Goal: Task Accomplishment & Management: Manage account settings

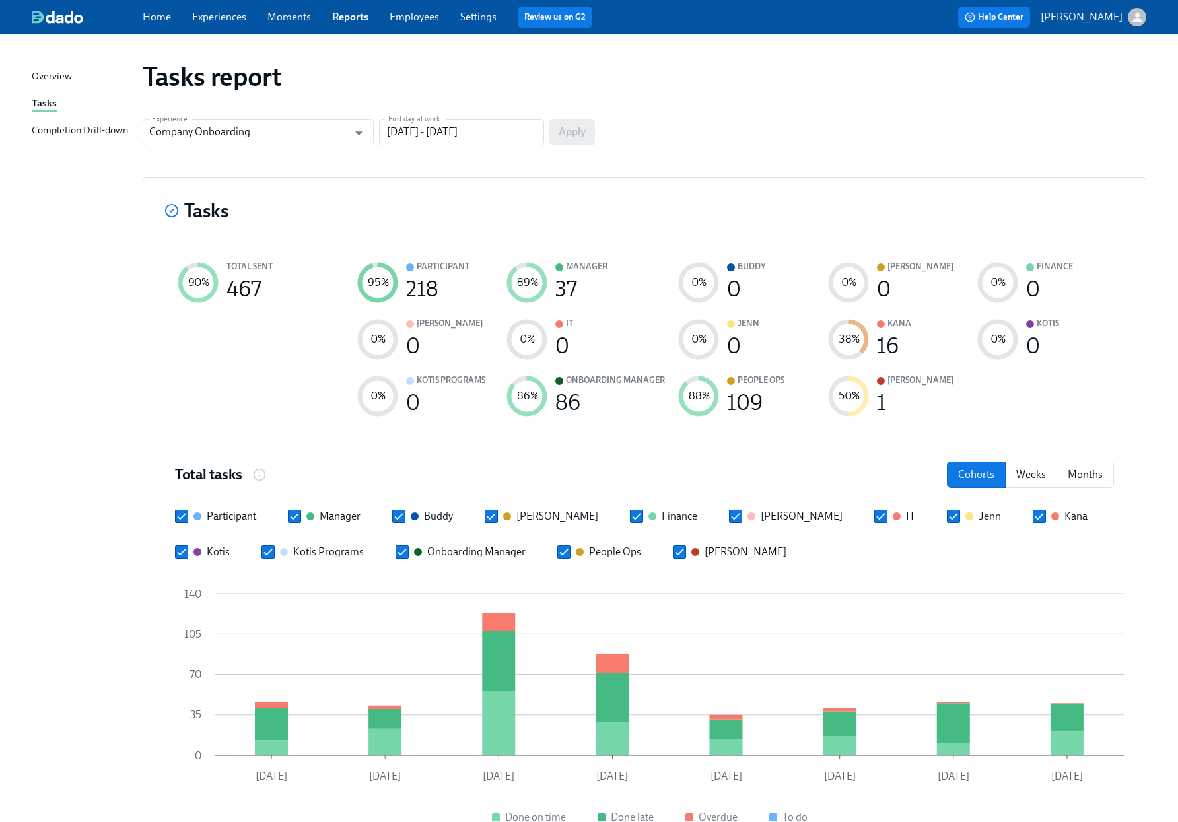
click at [102, 131] on div "Completion Drill-down" at bounding box center [80, 131] width 96 height 17
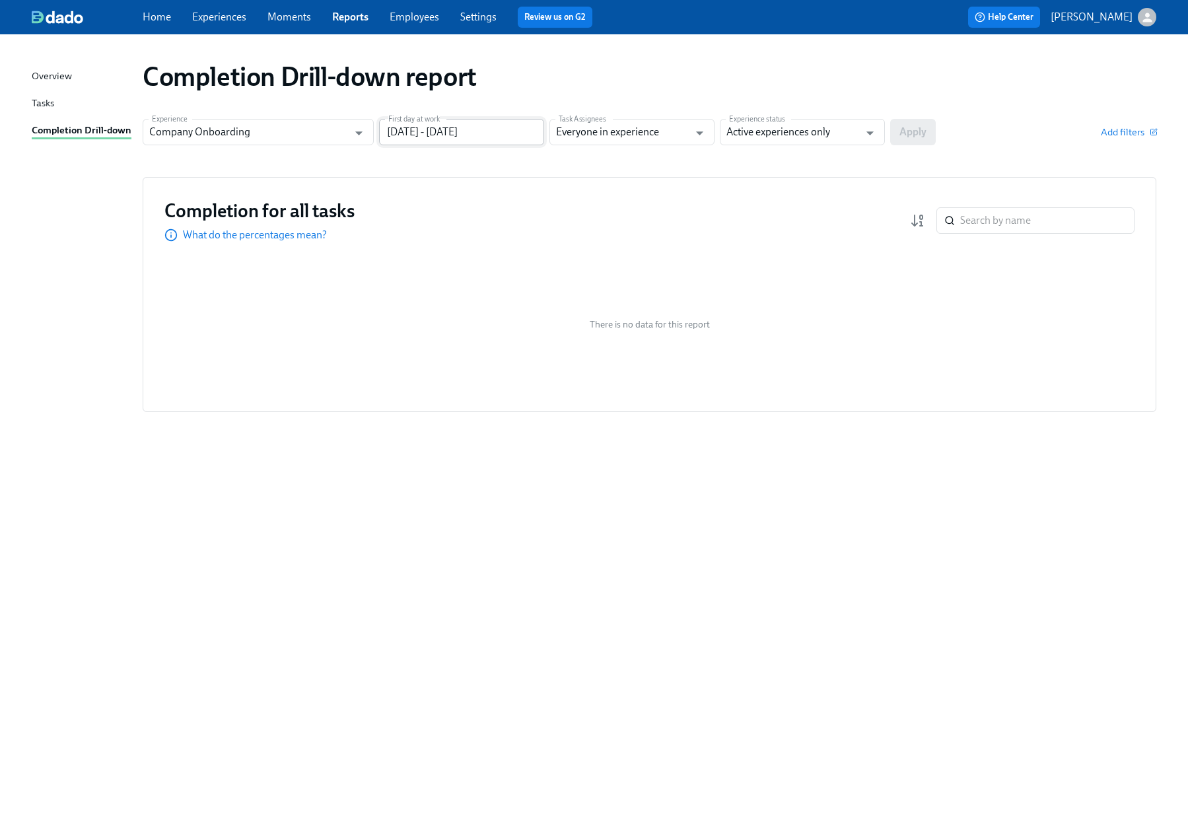
click at [458, 139] on input "06/05/2024 - 08/26/2024" at bounding box center [461, 132] width 165 height 26
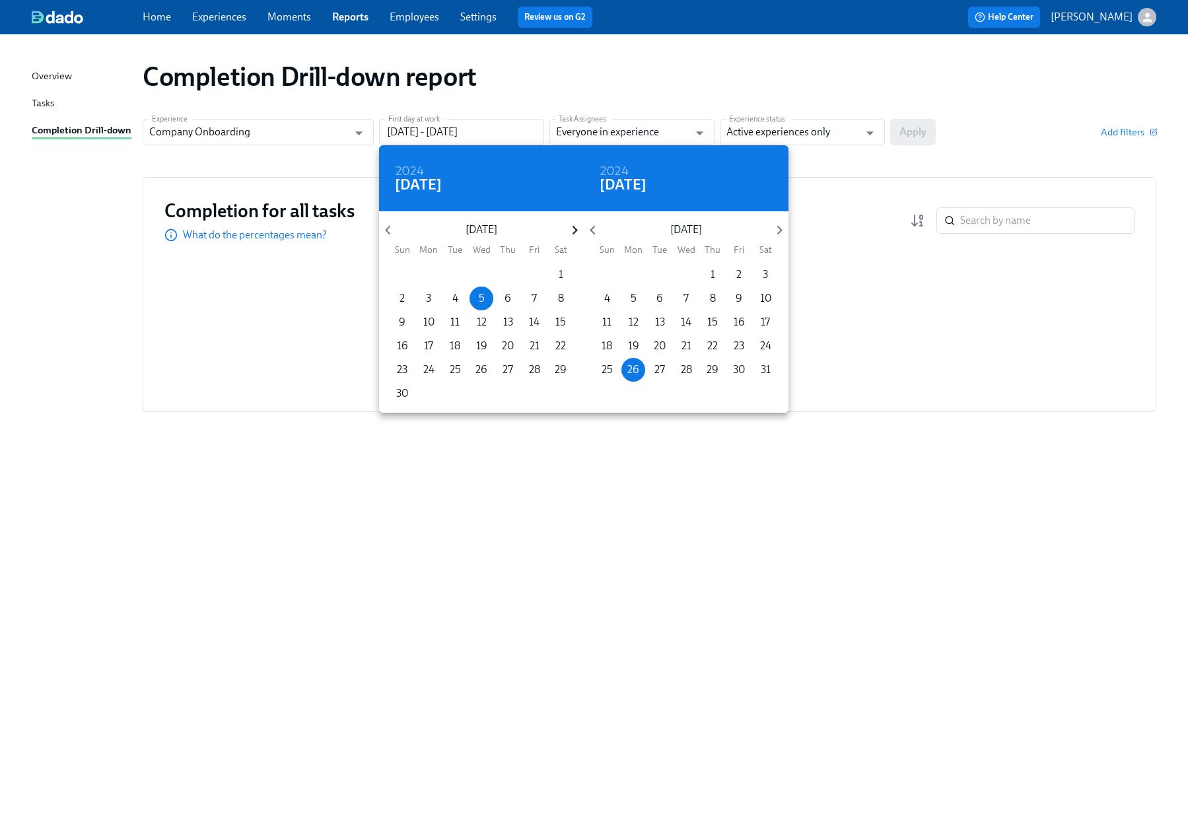
click at [567, 231] on icon "button" at bounding box center [575, 230] width 18 height 18
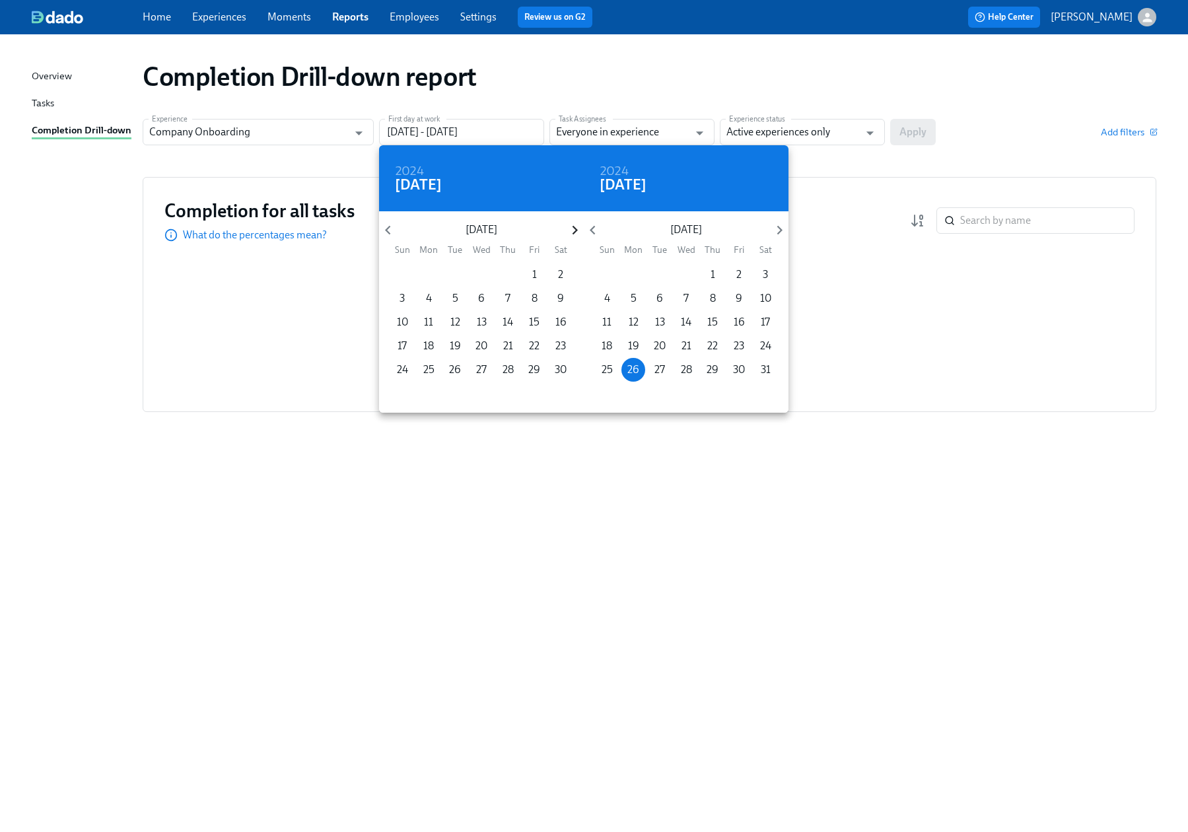
click at [567, 231] on icon "button" at bounding box center [575, 230] width 18 height 18
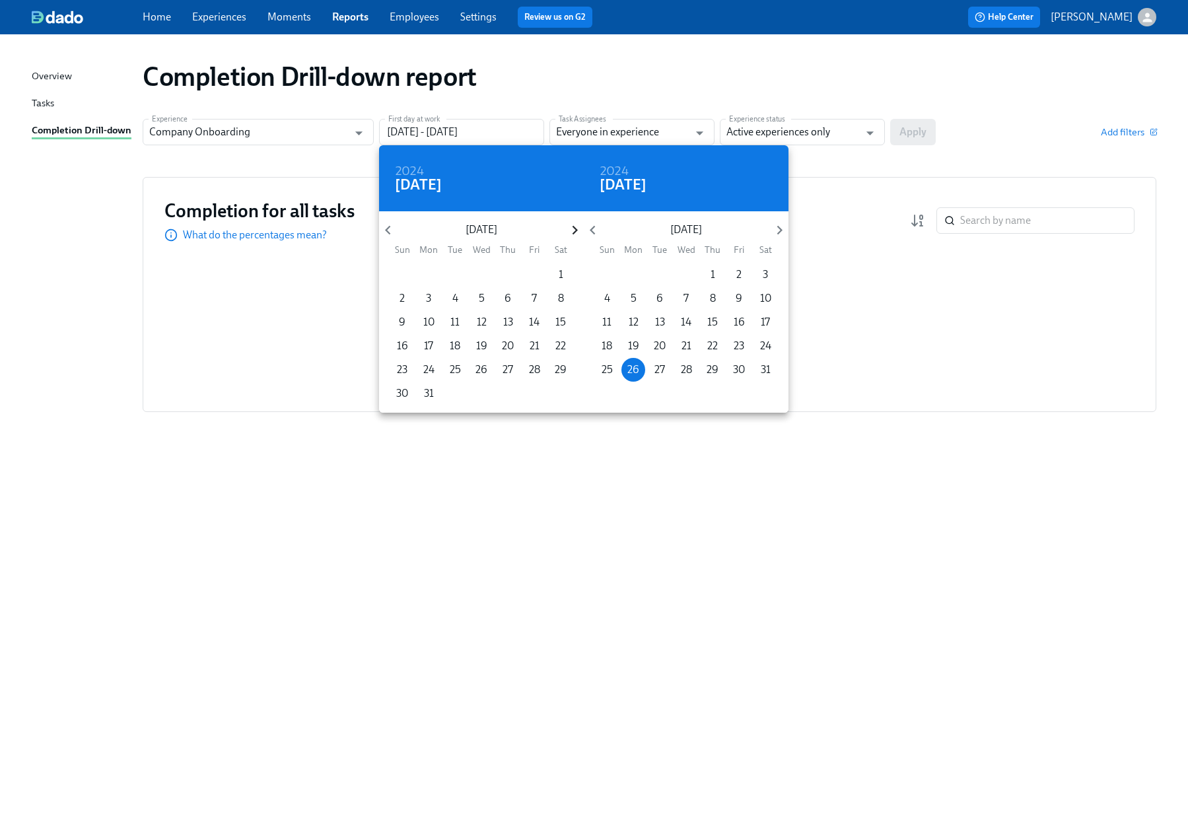
click at [567, 231] on icon "button" at bounding box center [575, 230] width 18 height 18
click at [396, 268] on span "1" at bounding box center [402, 275] width 24 height 15
click at [771, 229] on icon "button" at bounding box center [780, 230] width 18 height 18
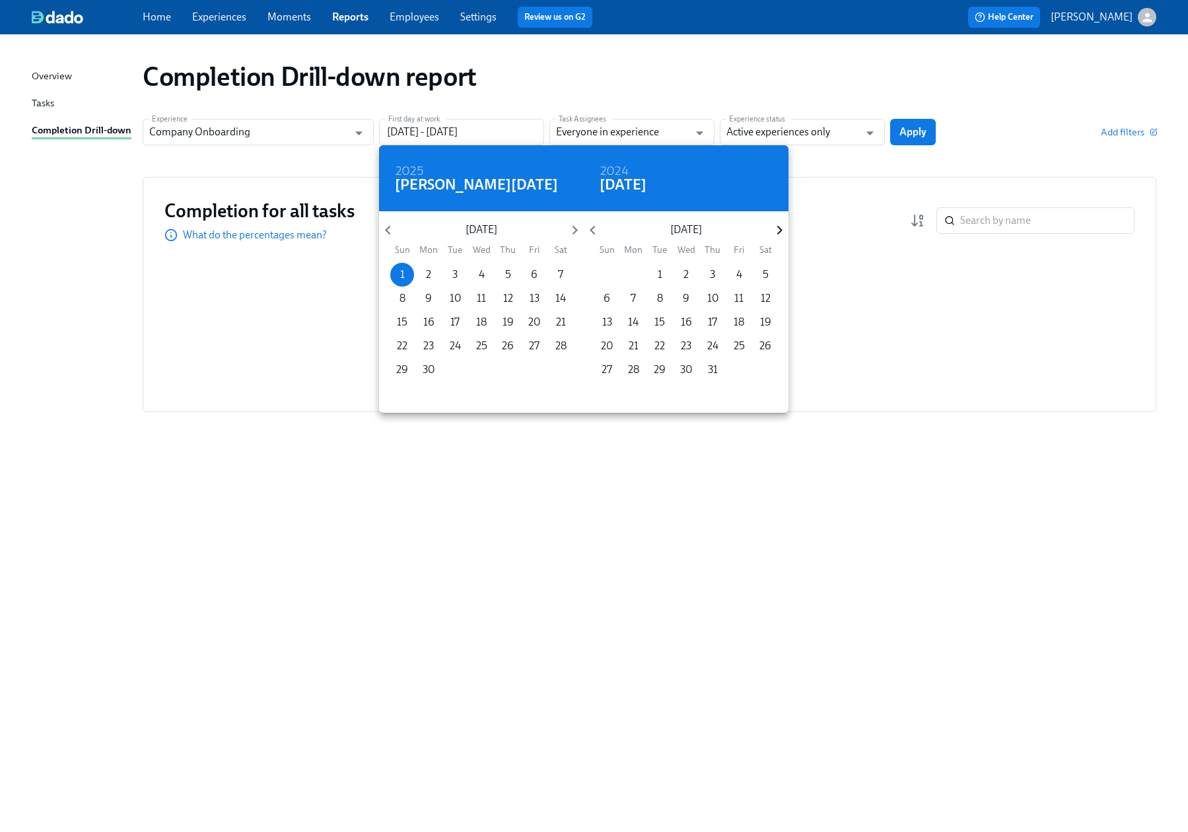
click at [771, 229] on icon "button" at bounding box center [780, 230] width 18 height 18
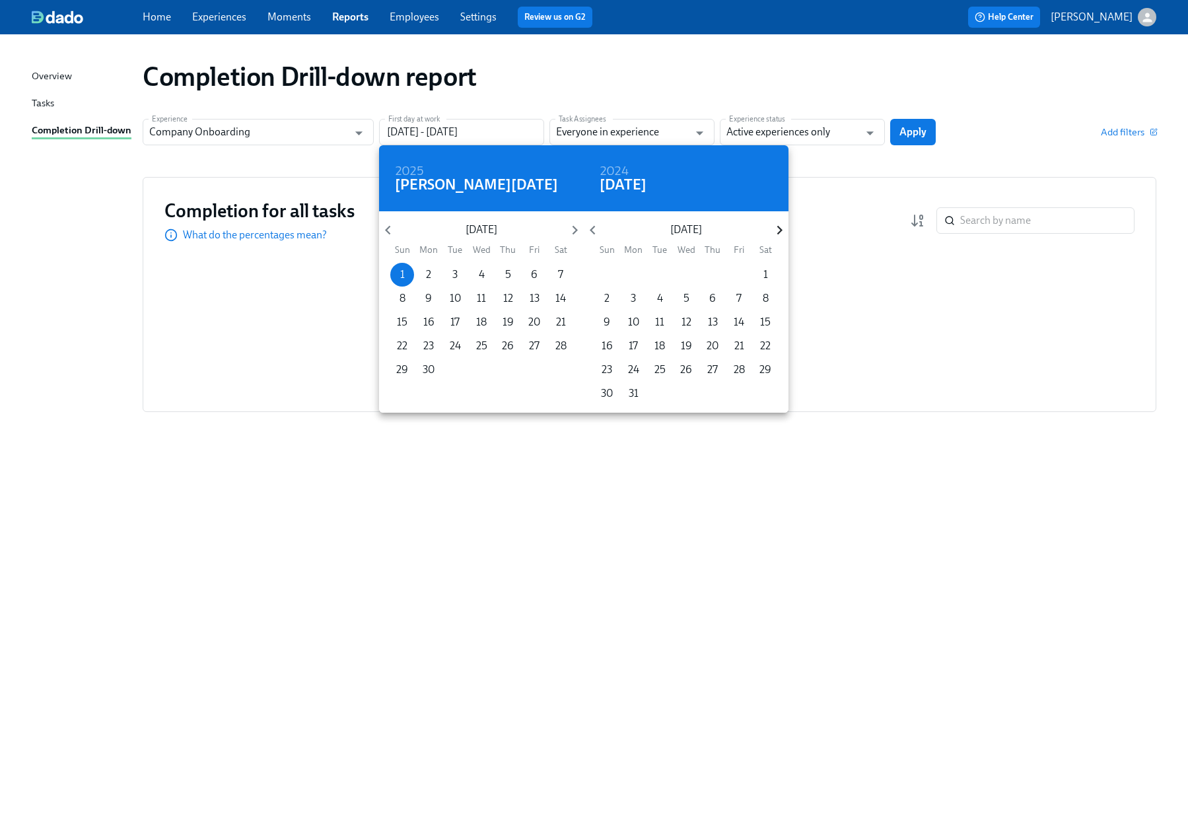
click at [771, 229] on icon "button" at bounding box center [780, 230] width 18 height 18
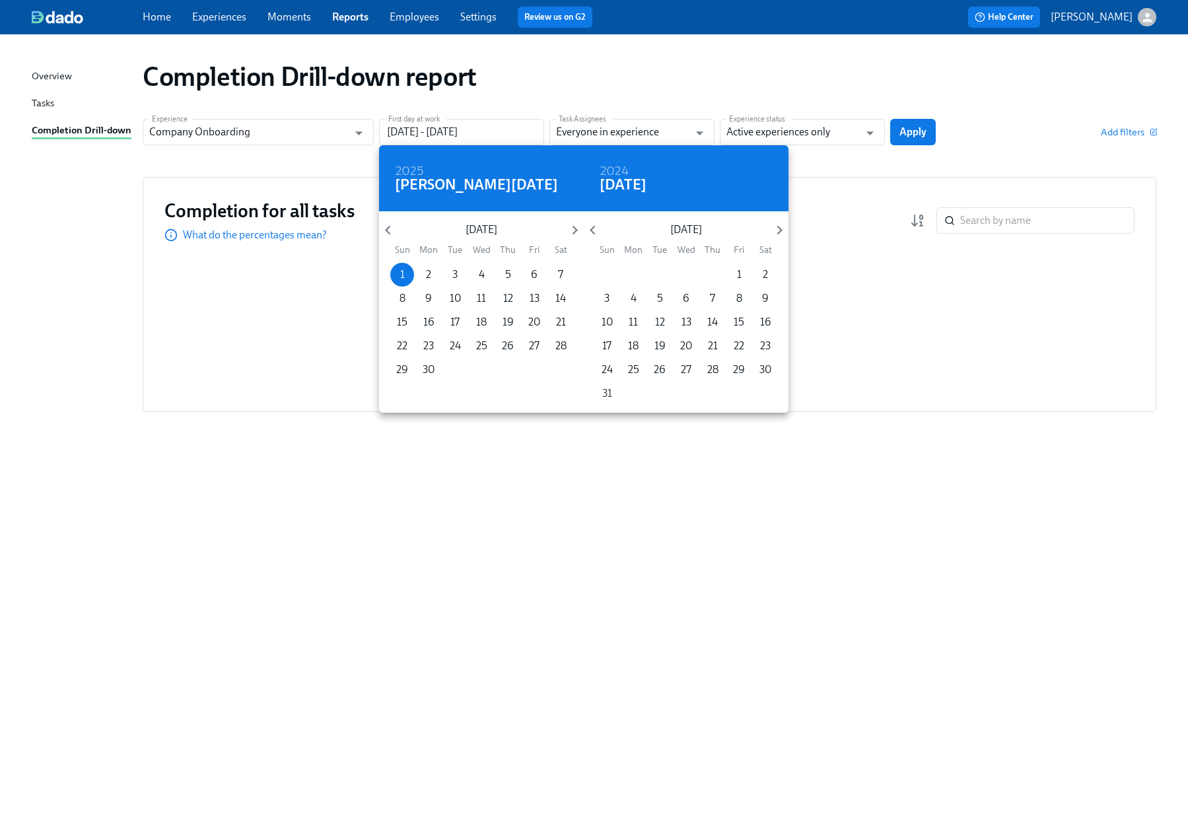
click at [606, 396] on p "31" at bounding box center [607, 393] width 10 height 15
type input "06/01/2025 - 08/31/2025"
click at [906, 133] on div at bounding box center [594, 416] width 1188 height 832
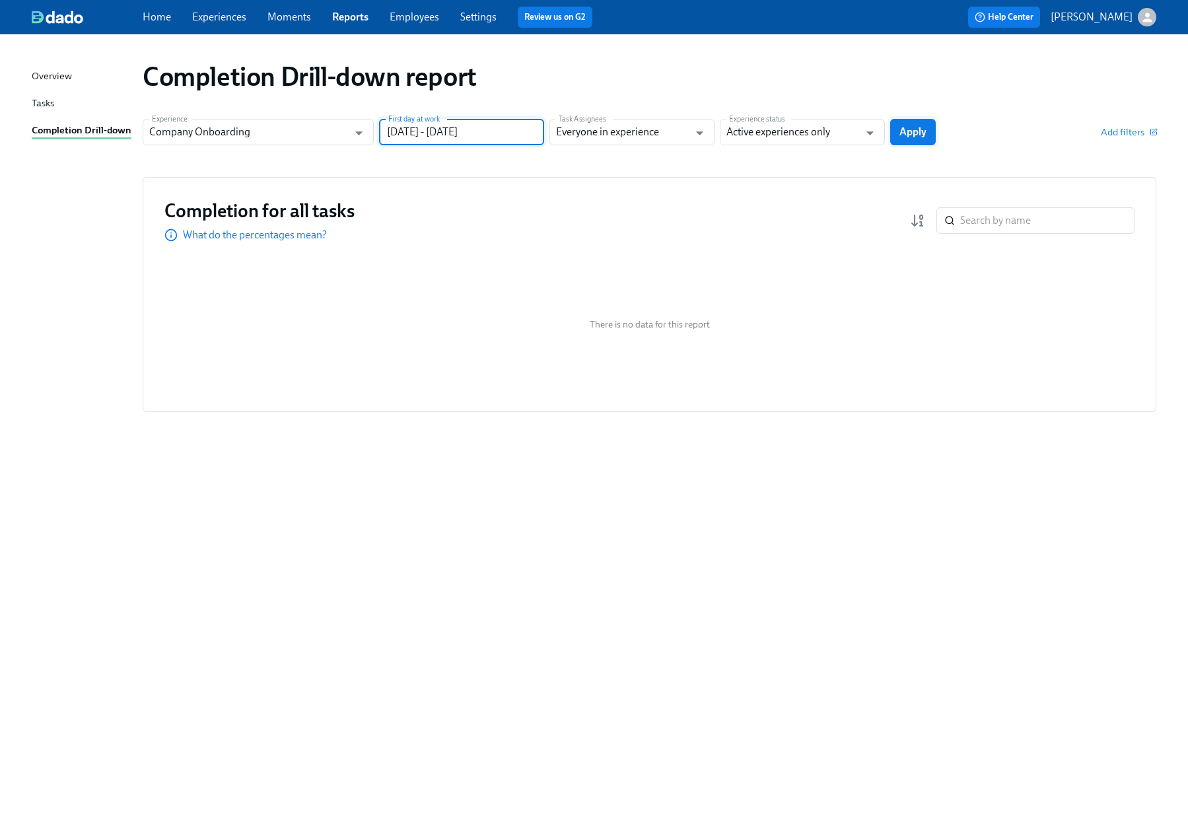
click at [918, 131] on span "Apply" at bounding box center [913, 131] width 27 height 13
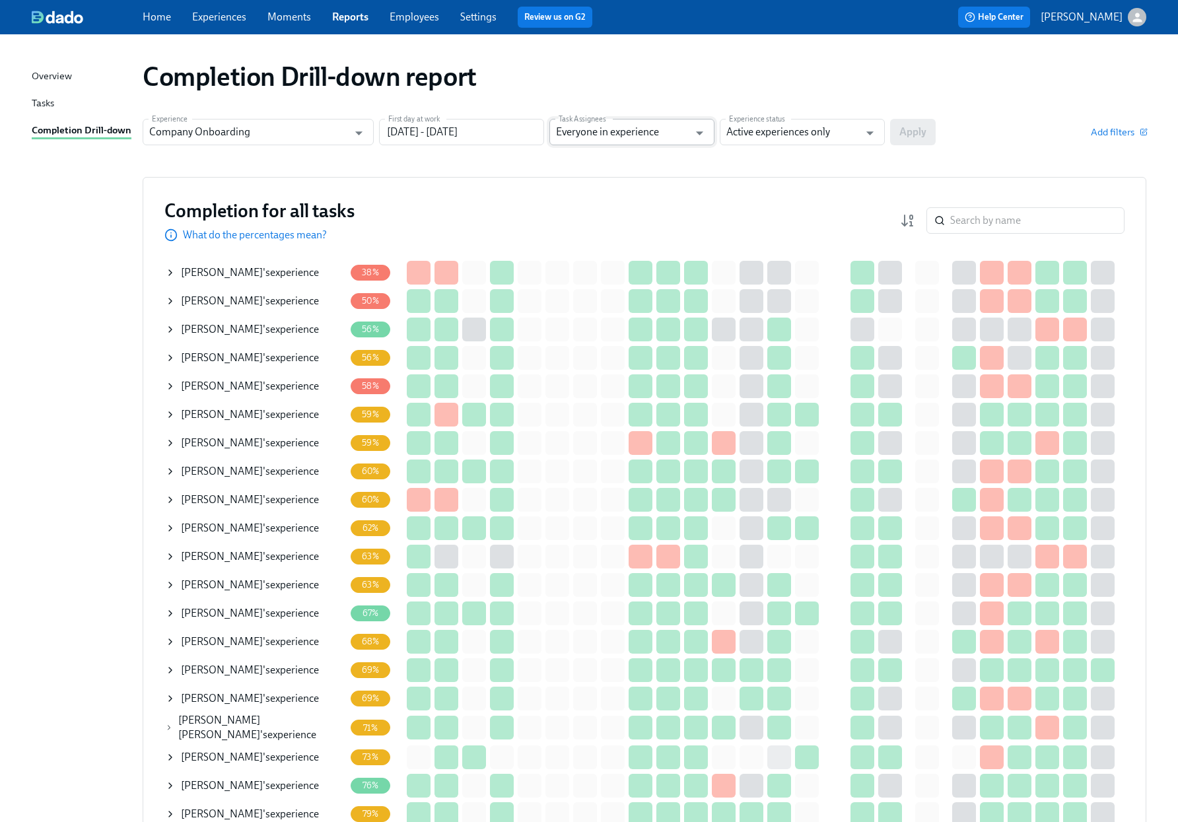
click at [617, 133] on input "Everyone in experience" at bounding box center [622, 132] width 133 height 26
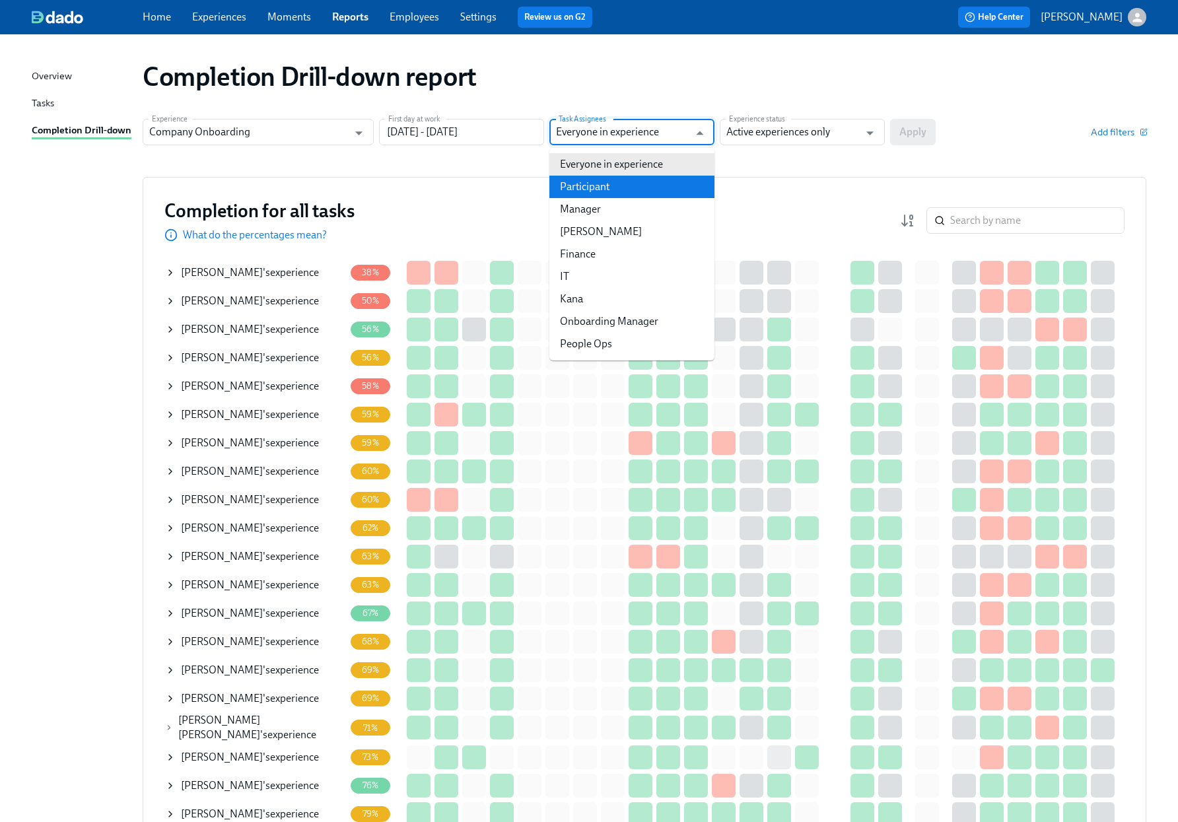
click at [606, 193] on li "Participant" at bounding box center [632, 187] width 165 height 22
type input "Participant"
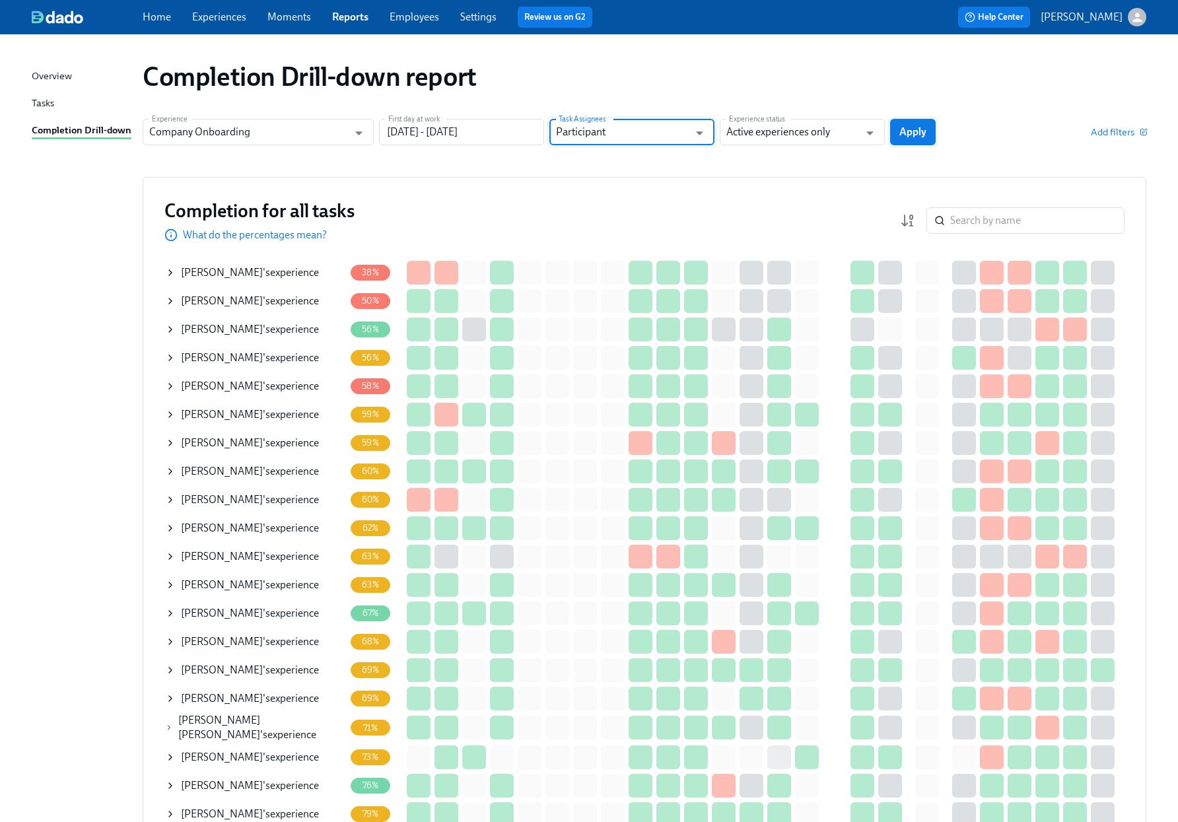
click at [919, 138] on span "Apply" at bounding box center [913, 131] width 27 height 13
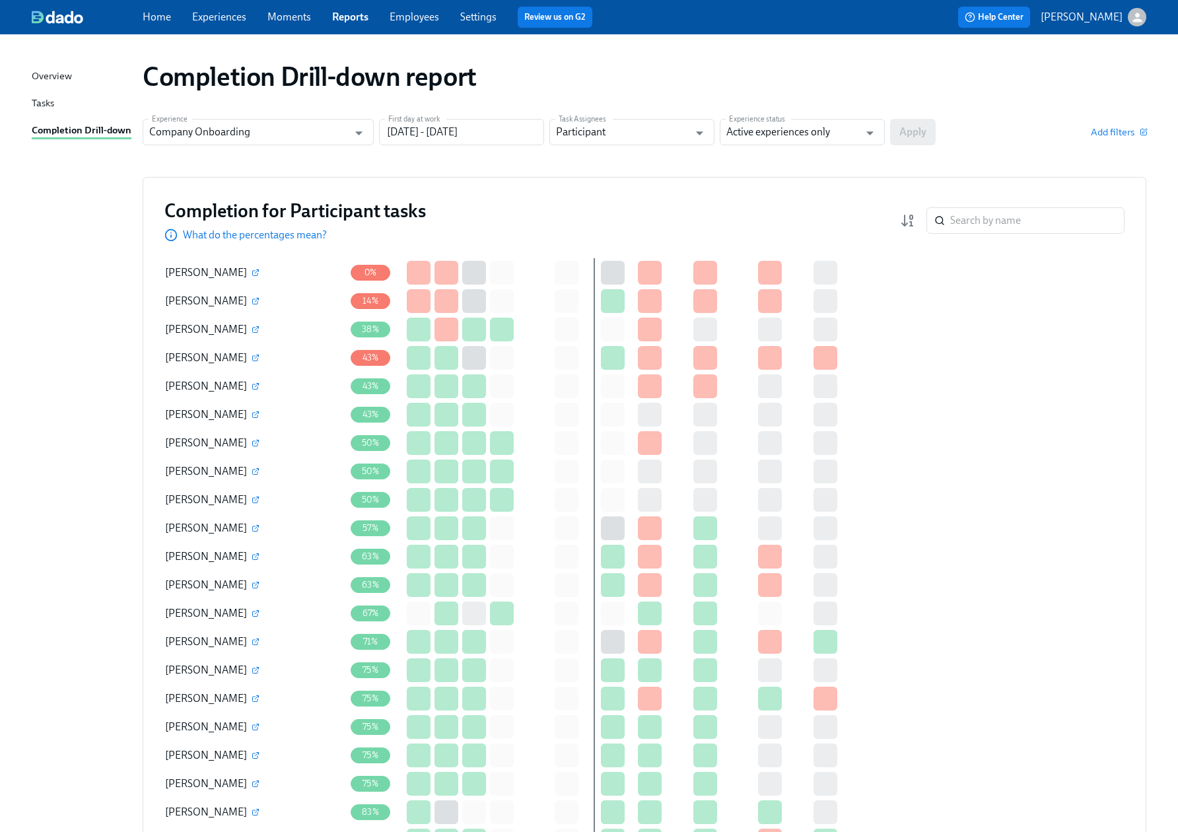
click at [688, 115] on div "Completion Drill-down report Experience Company Onboarding Experience First day…" at bounding box center [589, 498] width 1115 height 897
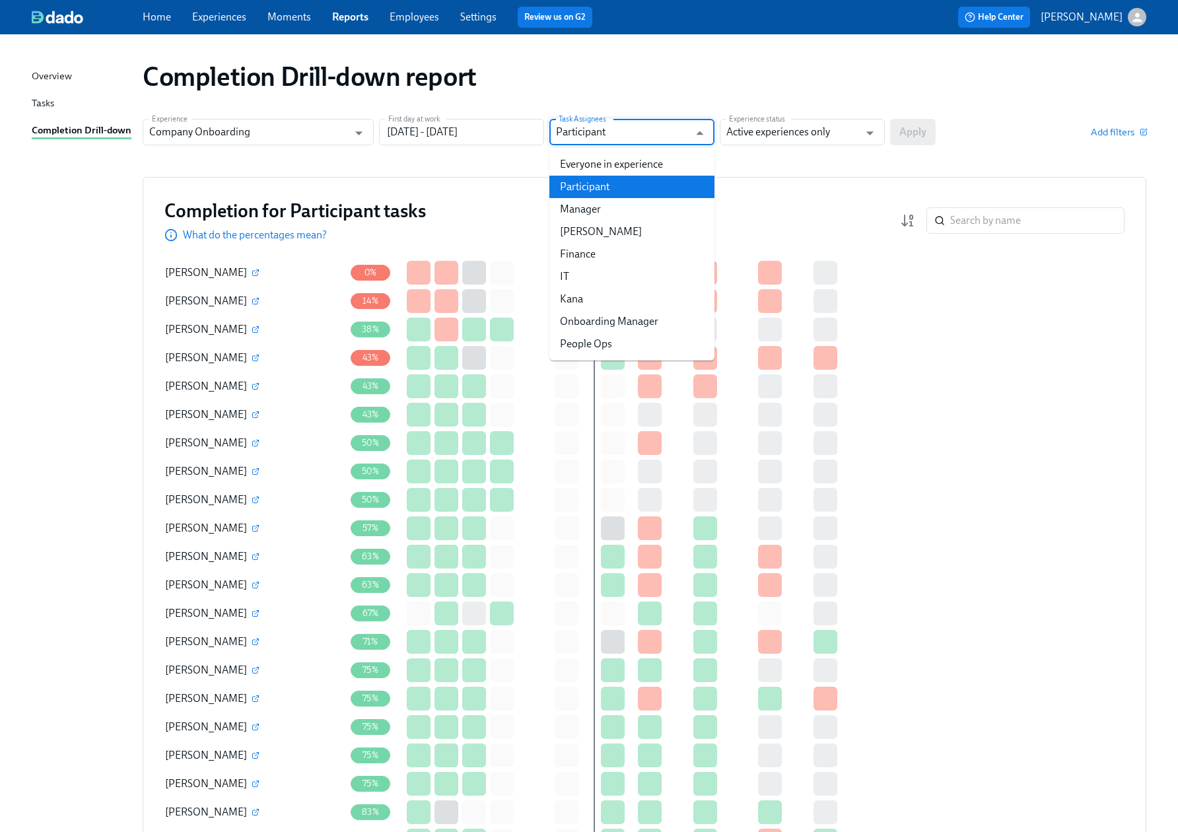
click at [672, 143] on input "Participant" at bounding box center [622, 132] width 133 height 26
click at [645, 198] on li "Manager" at bounding box center [632, 209] width 165 height 22
type input "Manager"
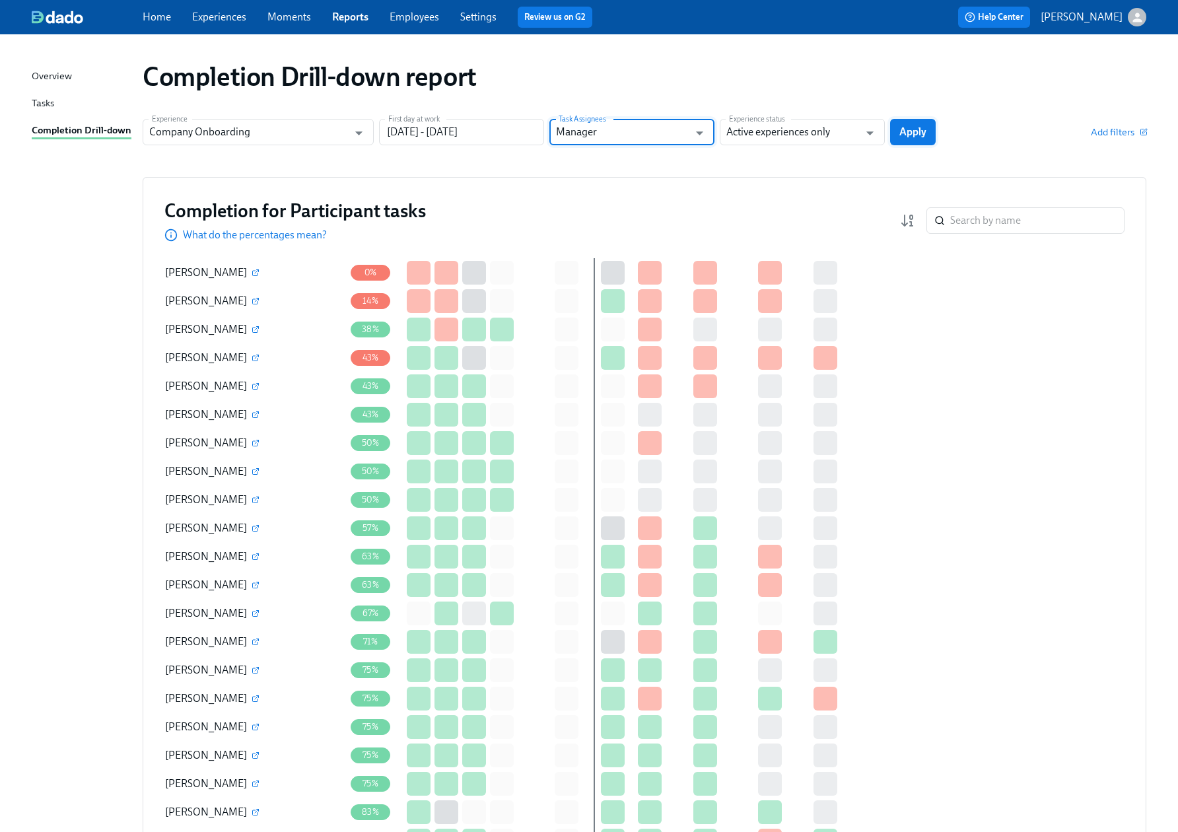
click at [910, 136] on span "Apply" at bounding box center [913, 131] width 27 height 13
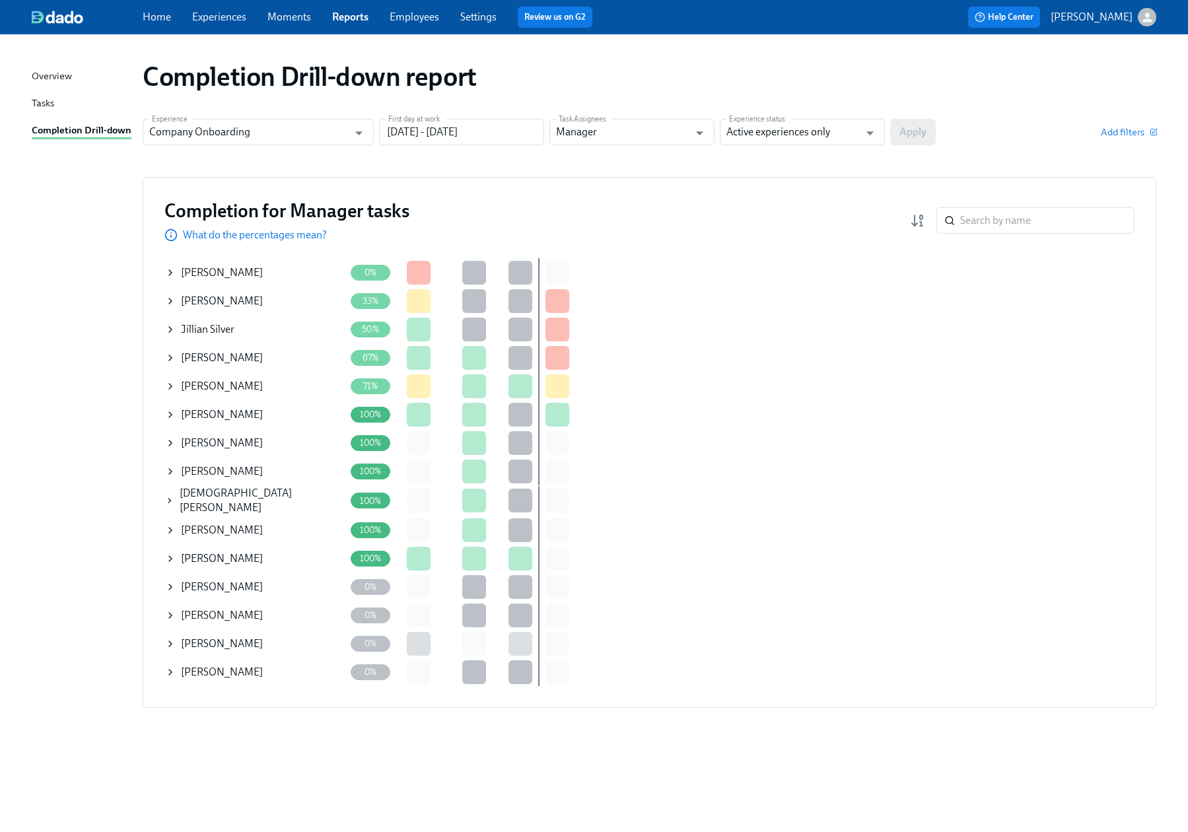
click at [1024, 513] on div "Completion for all tasks table [PERSON_NAME] 0% [PERSON_NAME] 33% [PERSON_NAME]…" at bounding box center [649, 472] width 970 height 428
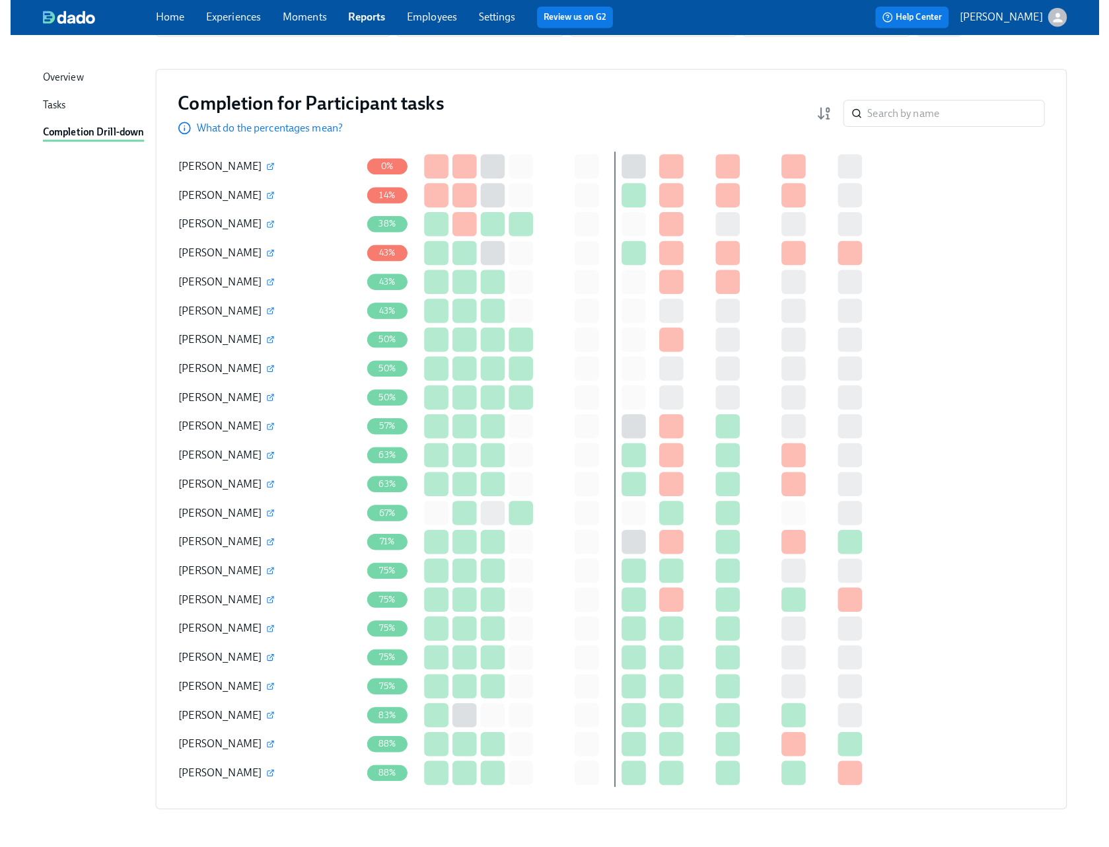
scroll to position [114, 0]
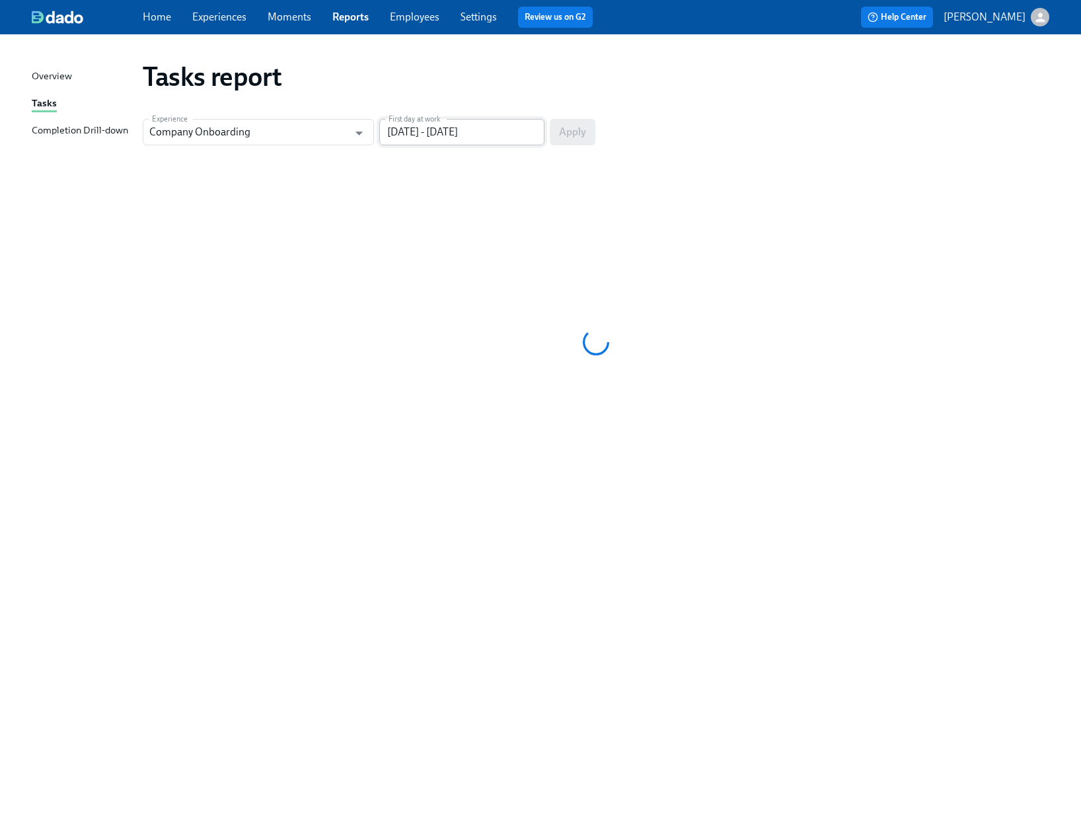
click at [448, 132] on input "[DATE] - [DATE]" at bounding box center [461, 132] width 165 height 26
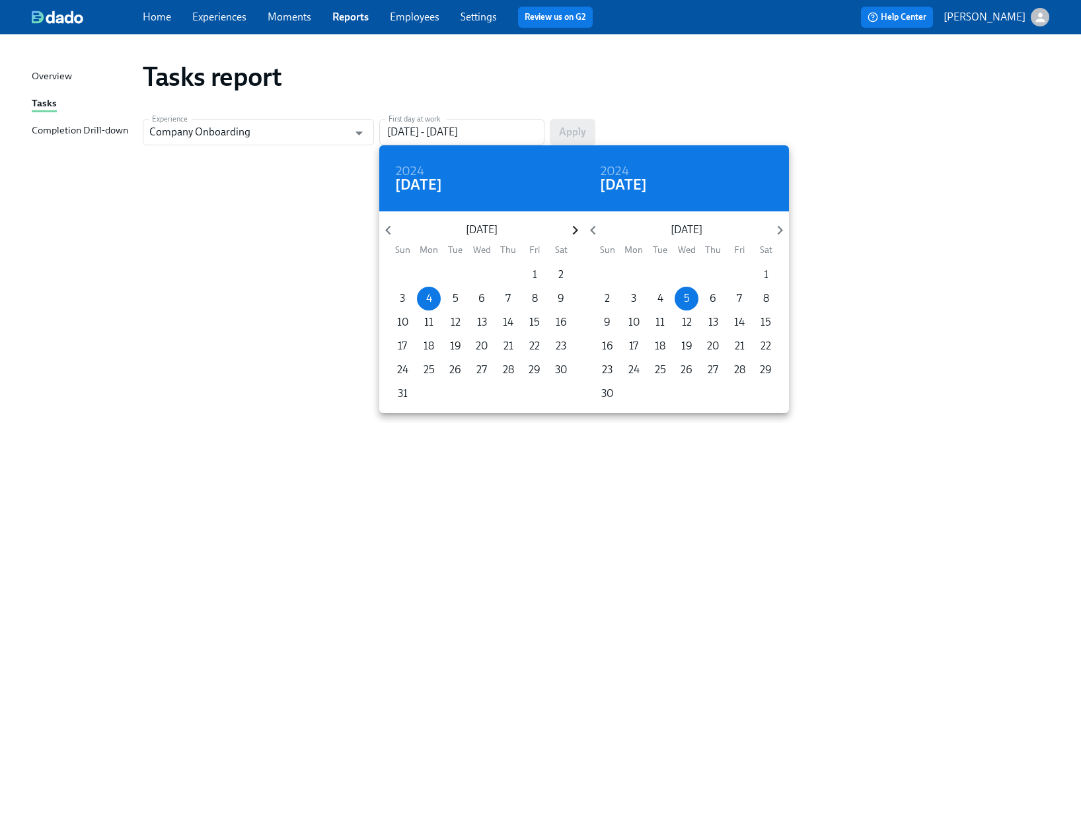
click at [579, 227] on icon "button" at bounding box center [575, 230] width 18 height 18
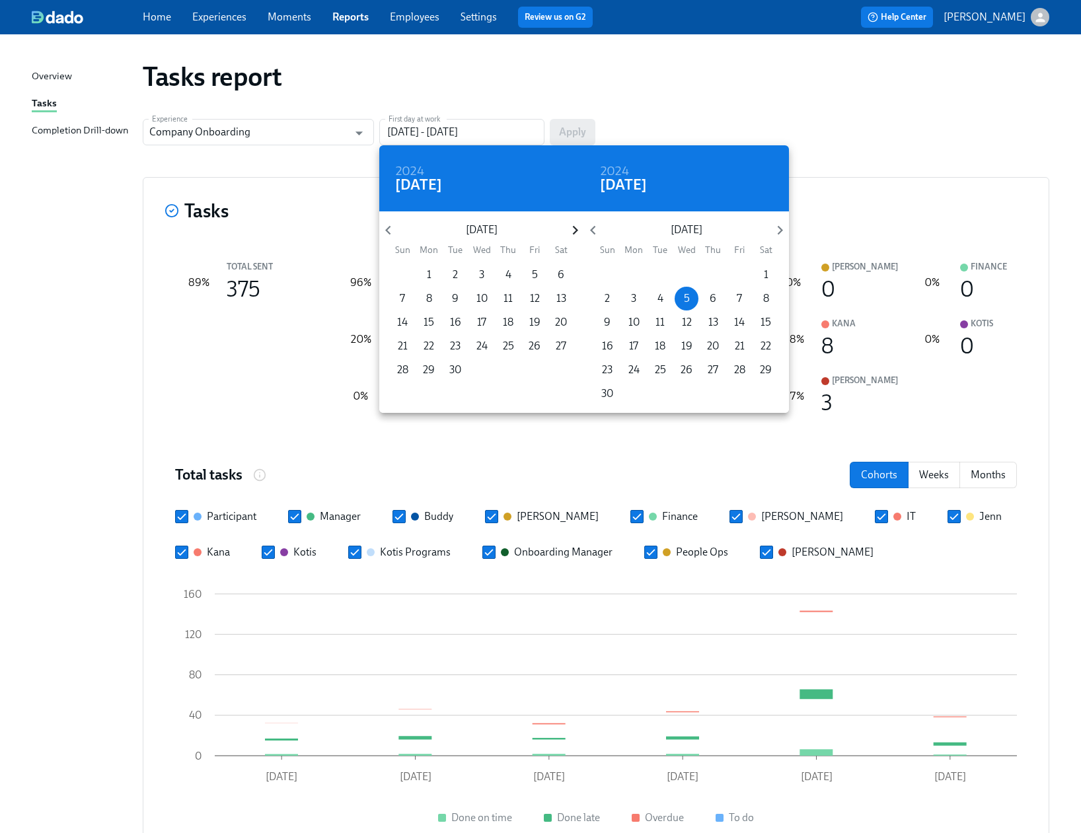
click at [579, 227] on icon "button" at bounding box center [575, 230] width 18 height 18
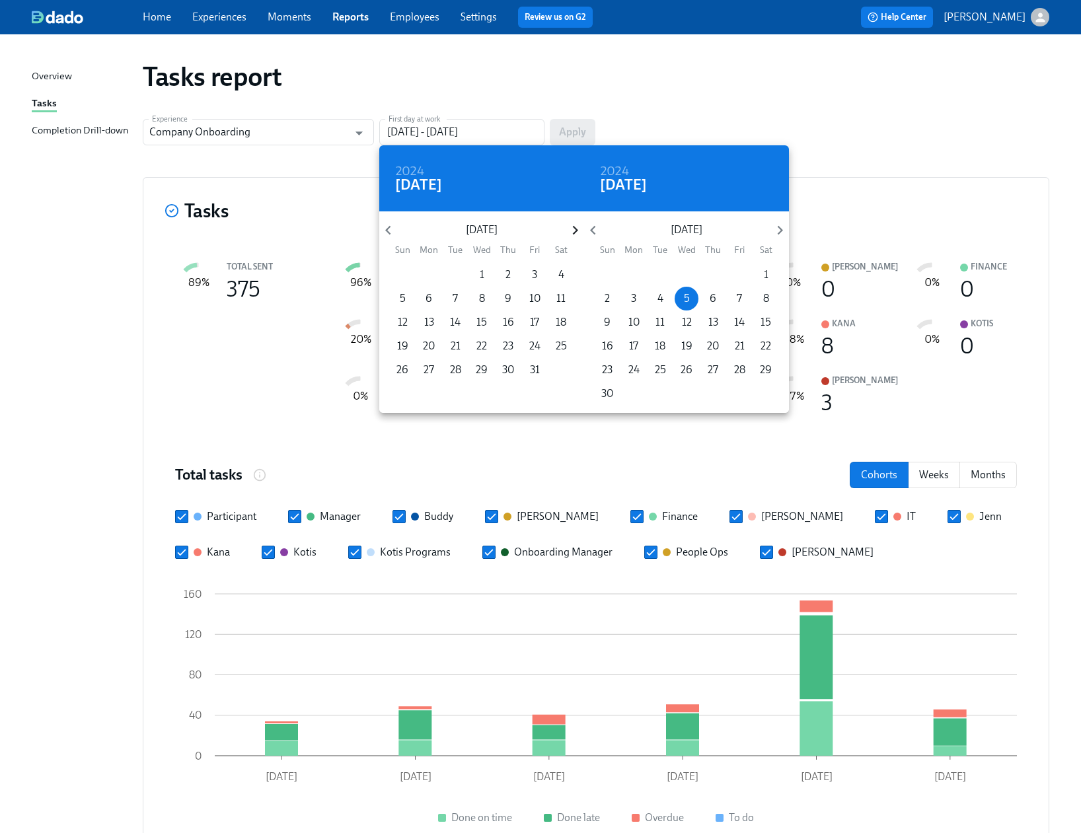
click at [579, 227] on icon "button" at bounding box center [575, 230] width 18 height 18
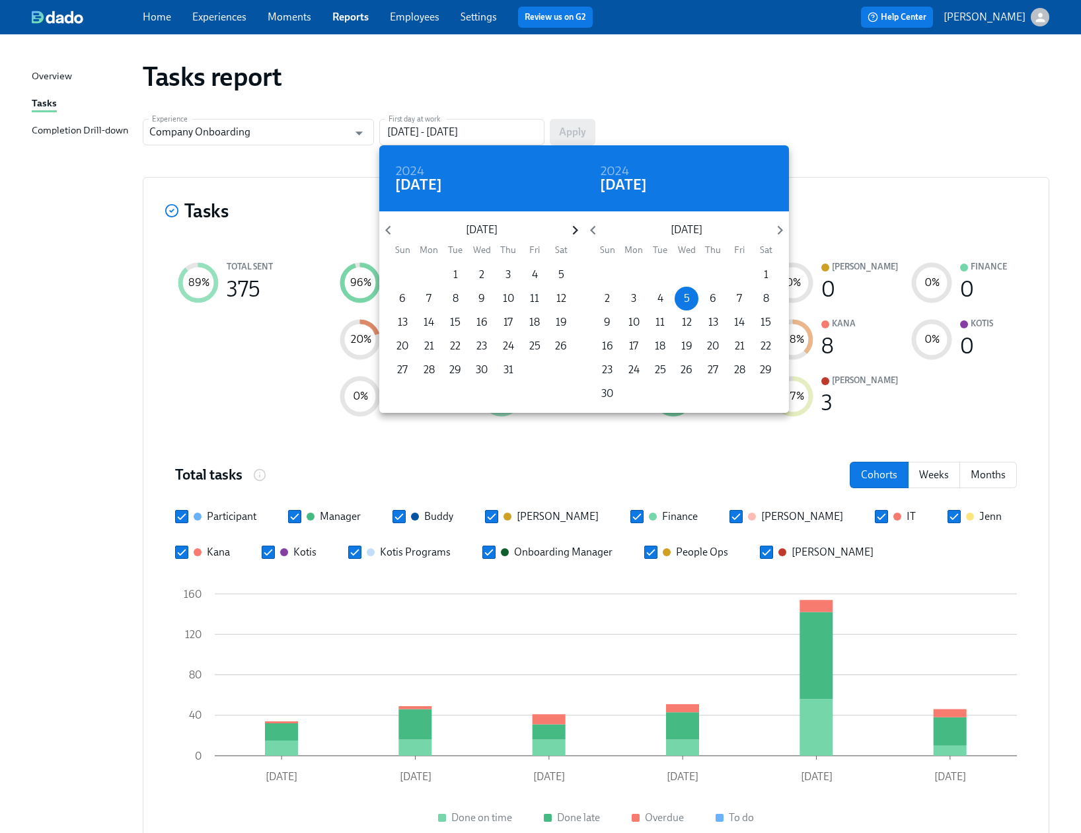
click at [579, 227] on icon "button" at bounding box center [575, 230] width 18 height 18
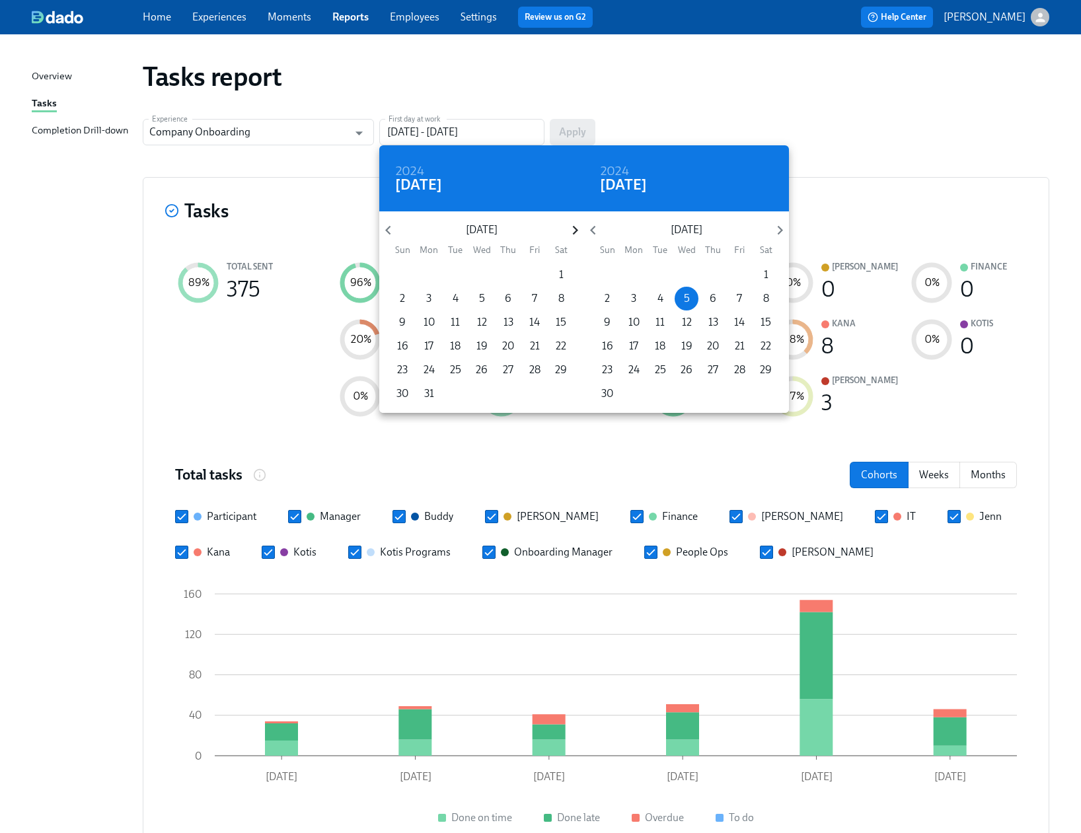
click at [579, 227] on icon "button" at bounding box center [575, 230] width 18 height 18
click at [402, 275] on p "1" at bounding box center [402, 275] width 5 height 15
type input "06/01/2025 - 06/05/2024"
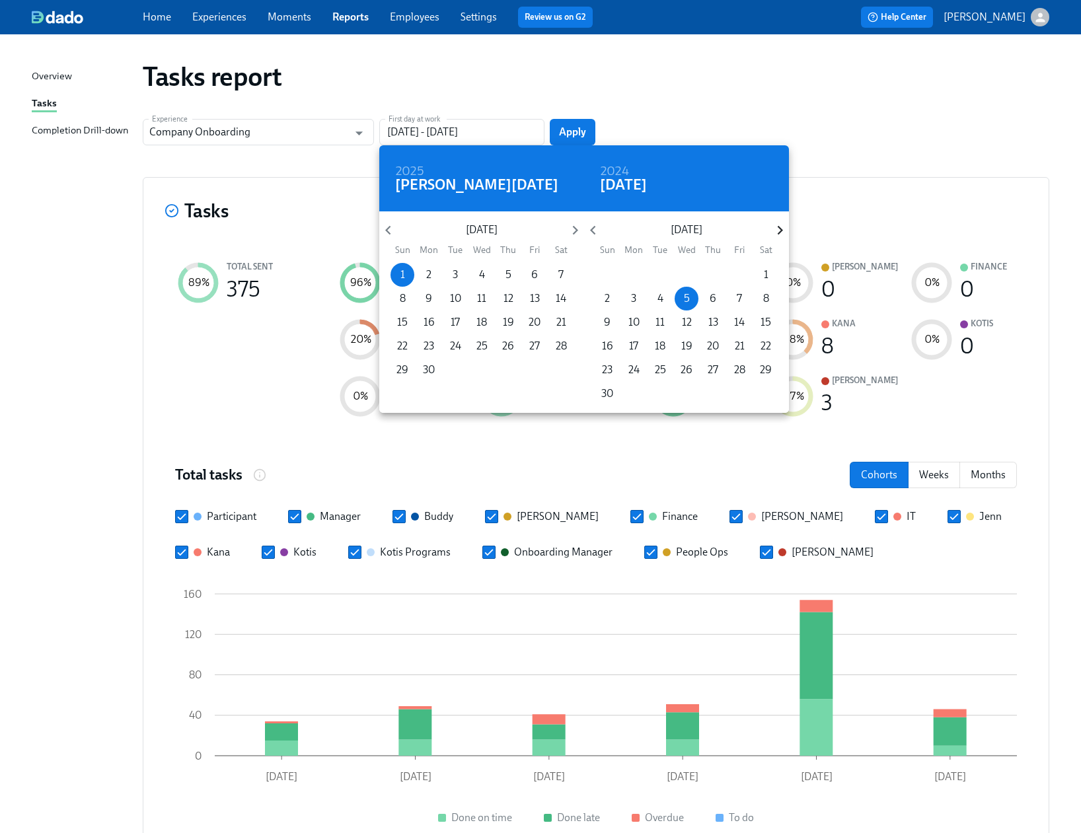
click at [785, 229] on icon "button" at bounding box center [780, 230] width 18 height 18
click at [783, 228] on icon "button" at bounding box center [780, 230] width 18 height 18
click at [780, 228] on icon "button" at bounding box center [779, 230] width 5 height 9
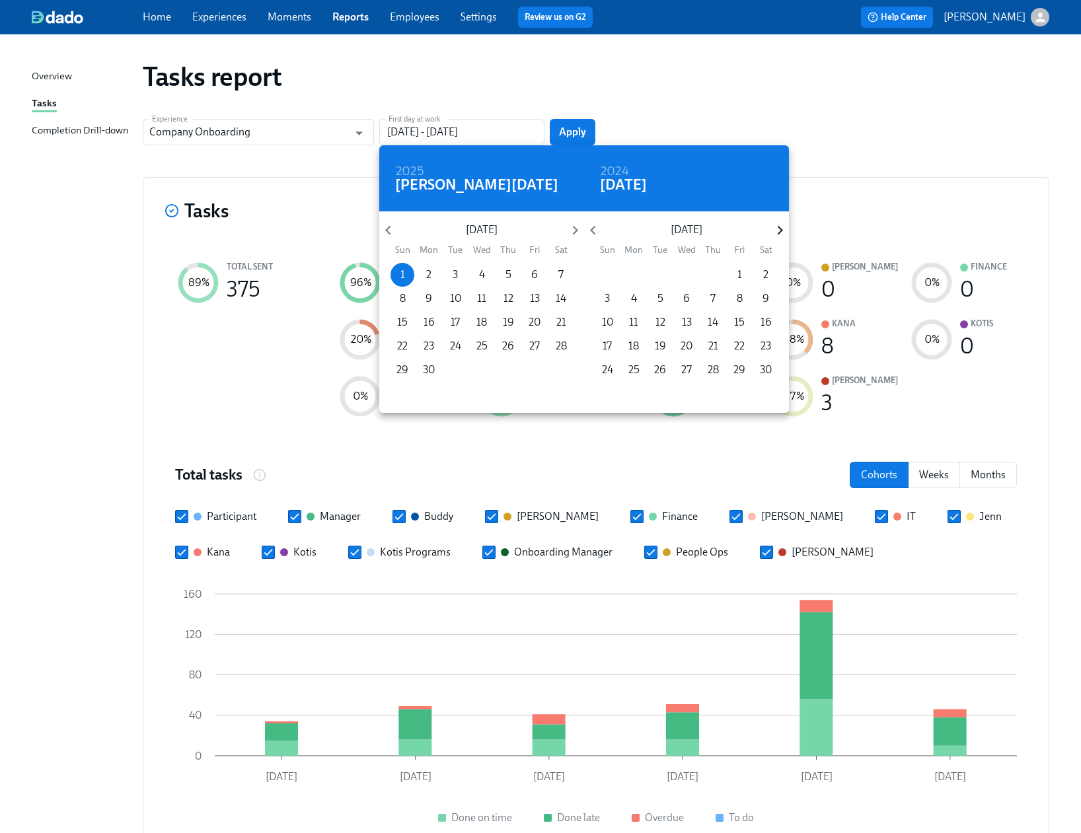
click at [780, 228] on icon "button" at bounding box center [779, 230] width 5 height 9
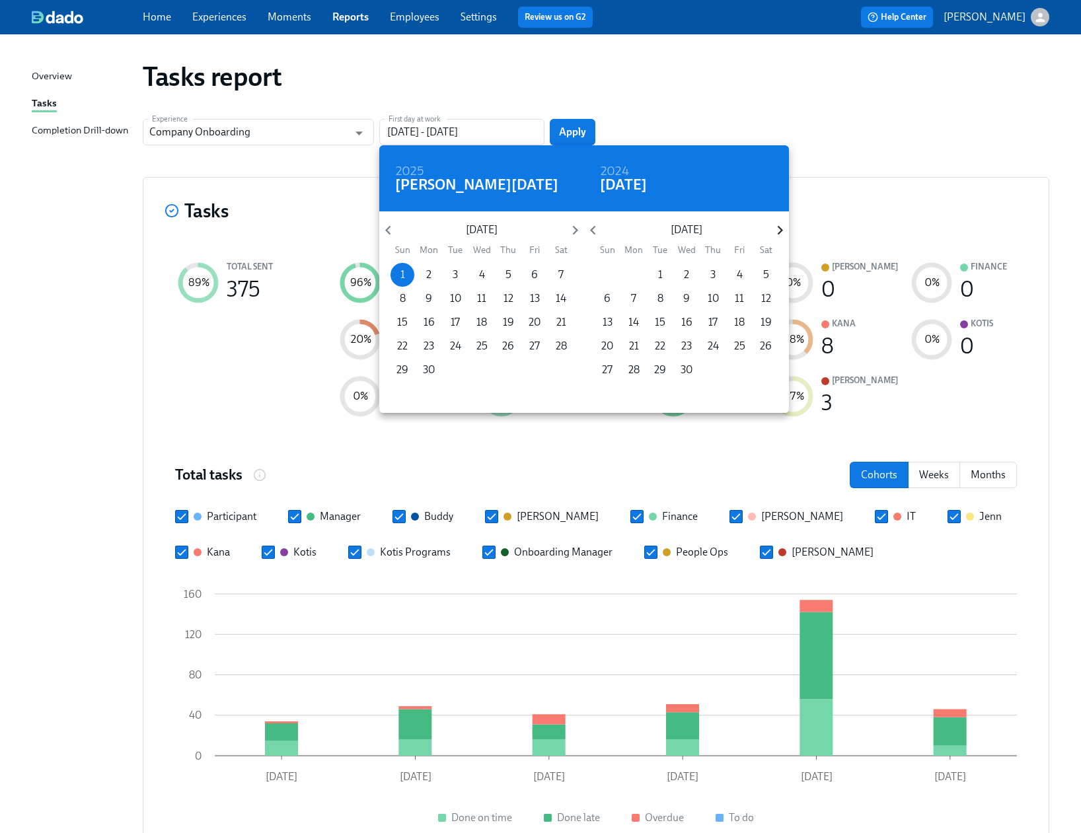
click at [780, 228] on icon "button" at bounding box center [779, 230] width 5 height 9
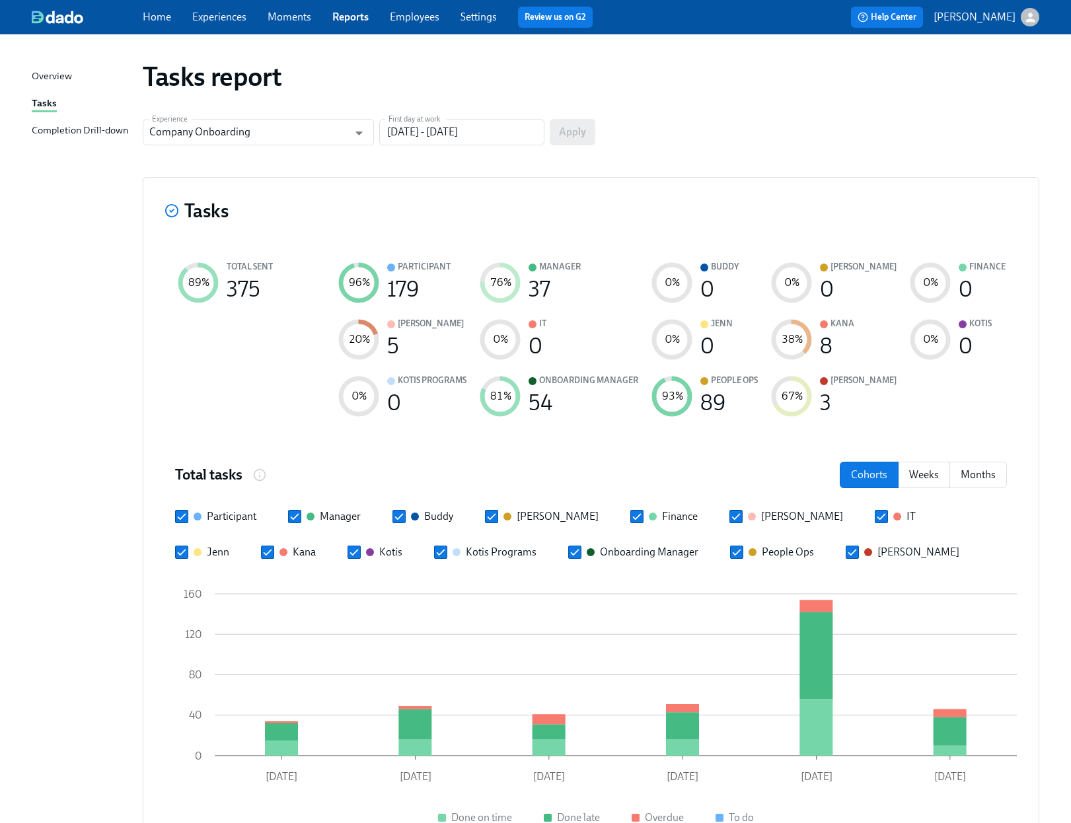
click at [1030, 20] on div "button" at bounding box center [1030, 17] width 18 height 18
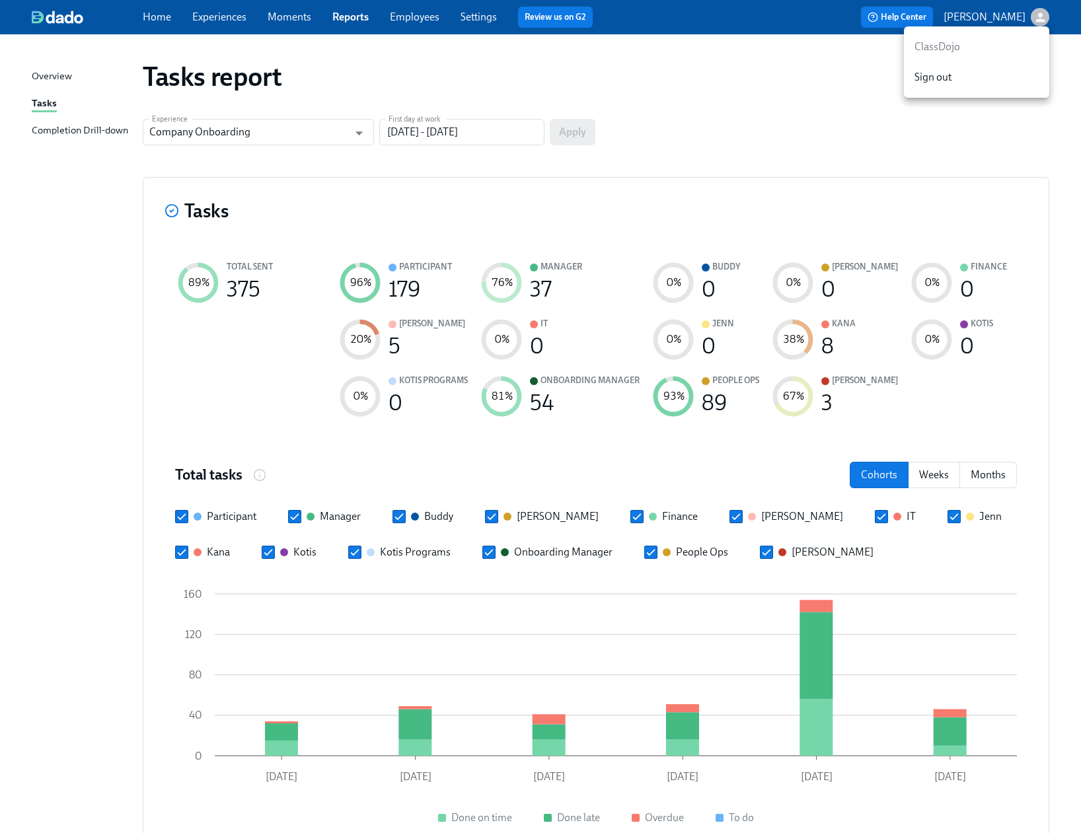
click at [114, 12] on div at bounding box center [540, 416] width 1081 height 833
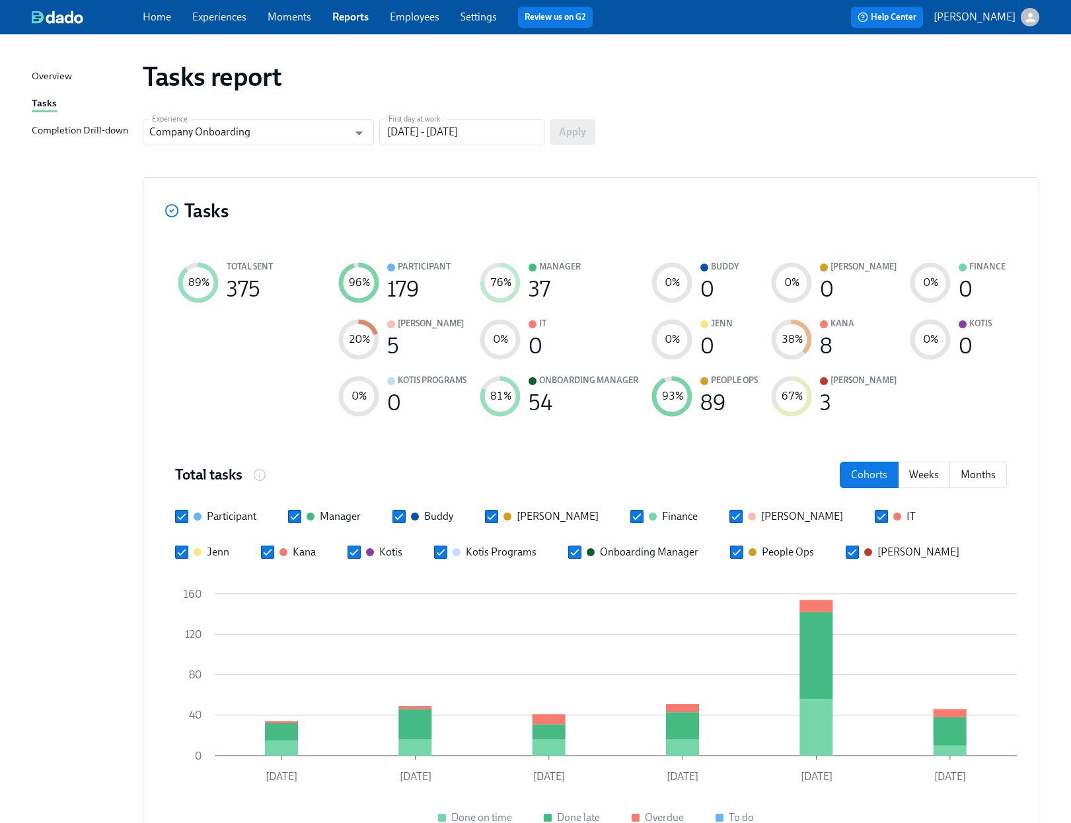
click at [488, 15] on link "Settings" at bounding box center [478, 17] width 36 height 13
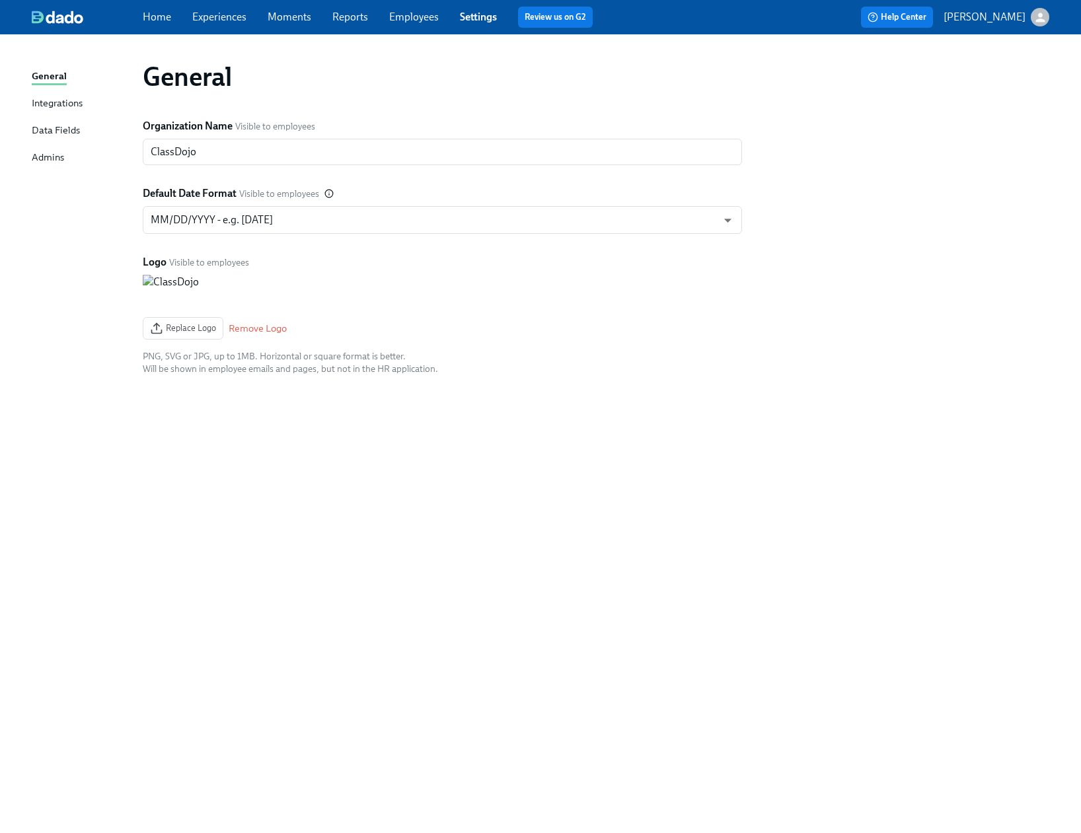
click at [59, 147] on div "General Integrations Data Fields Admins" at bounding box center [87, 123] width 111 height 108
click at [55, 153] on div "Admins" at bounding box center [48, 158] width 32 height 17
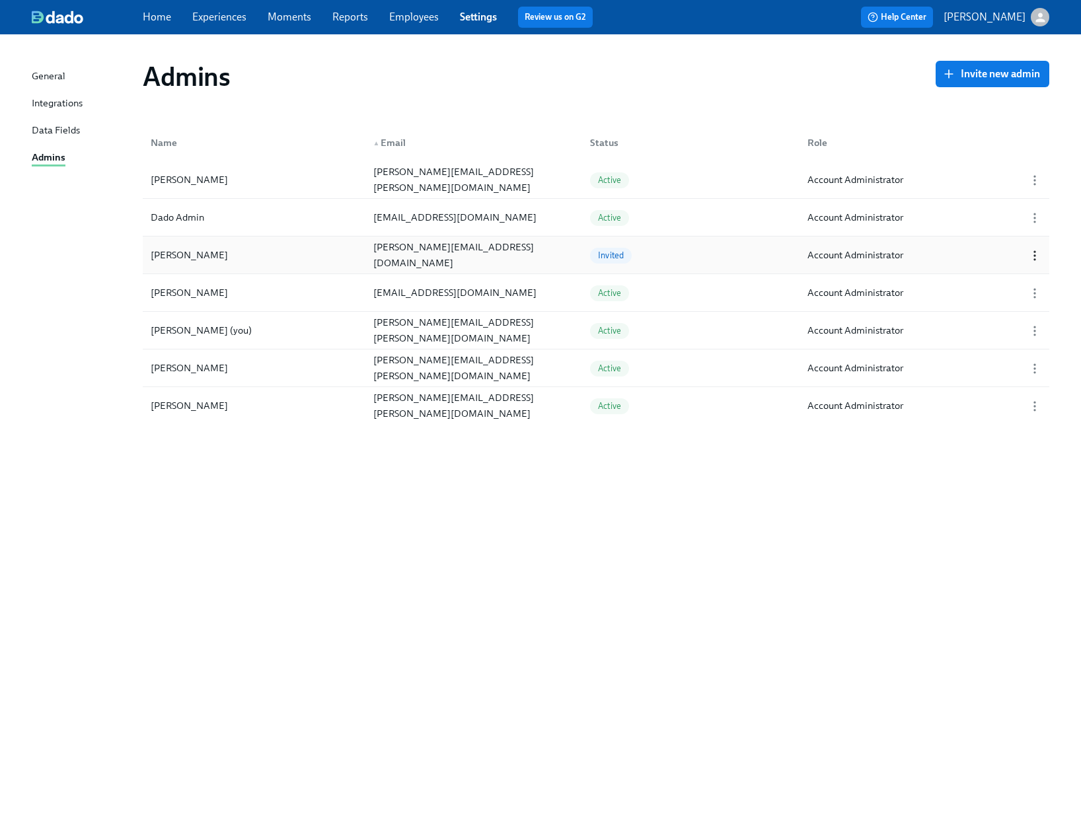
click at [1031, 257] on icon "button" at bounding box center [1034, 255] width 13 height 13
click at [1029, 278] on div "Revoke Invitation" at bounding box center [1009, 278] width 78 height 15
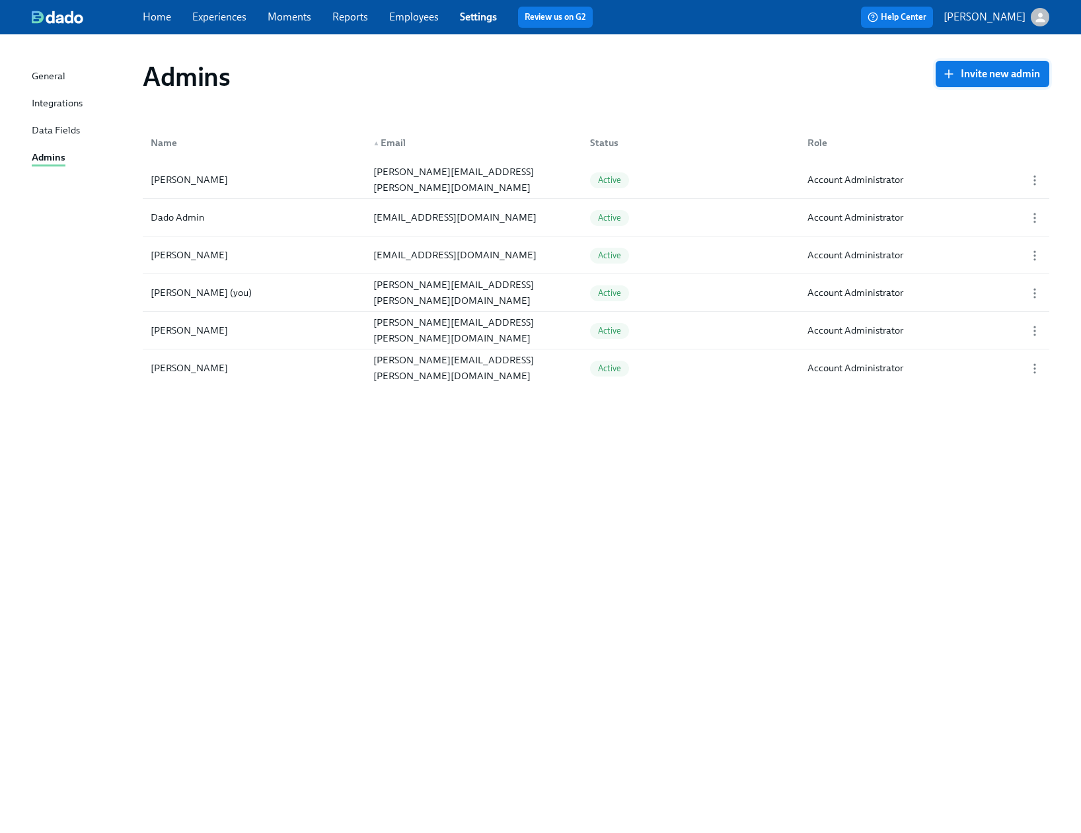
click at [976, 81] on button "Invite new admin" at bounding box center [992, 74] width 114 height 26
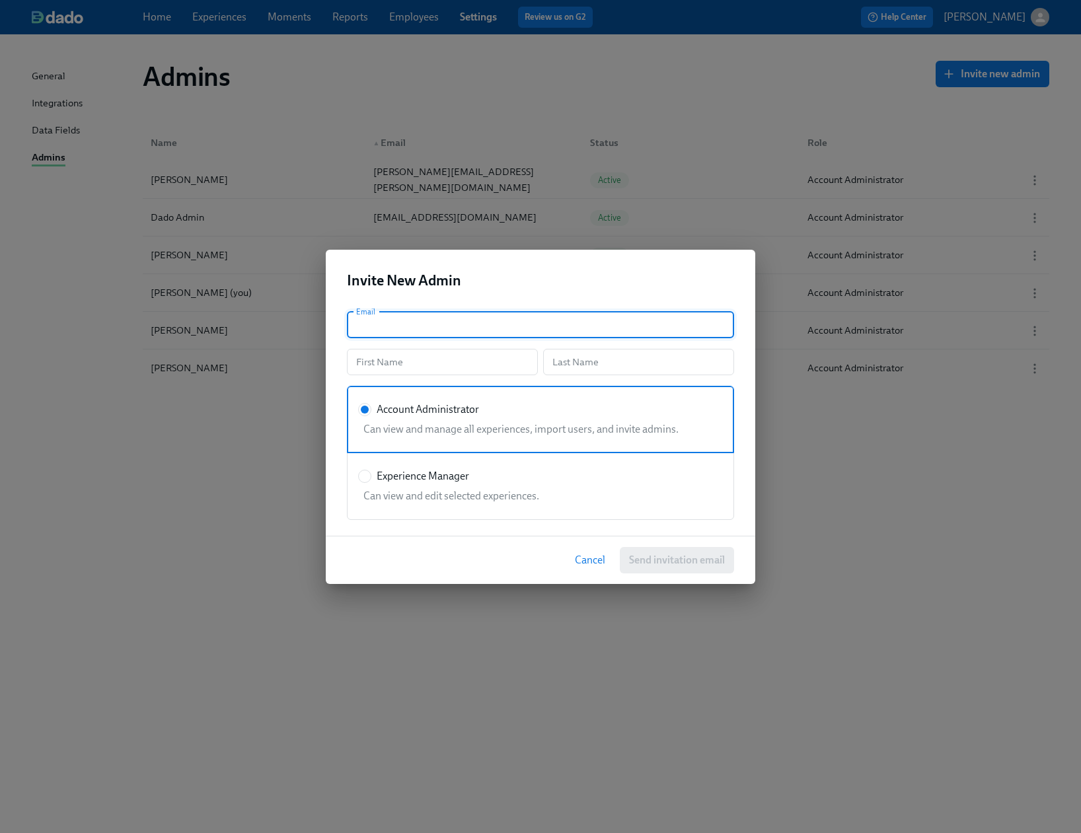
click at [478, 316] on input "text" at bounding box center [540, 325] width 387 height 26
paste input "[PERSON_NAME][EMAIL_ADDRESS][DOMAIN_NAME]"
type input "[PERSON_NAME][EMAIL_ADDRESS][DOMAIN_NAME]"
click at [396, 358] on input "text" at bounding box center [442, 362] width 191 height 26
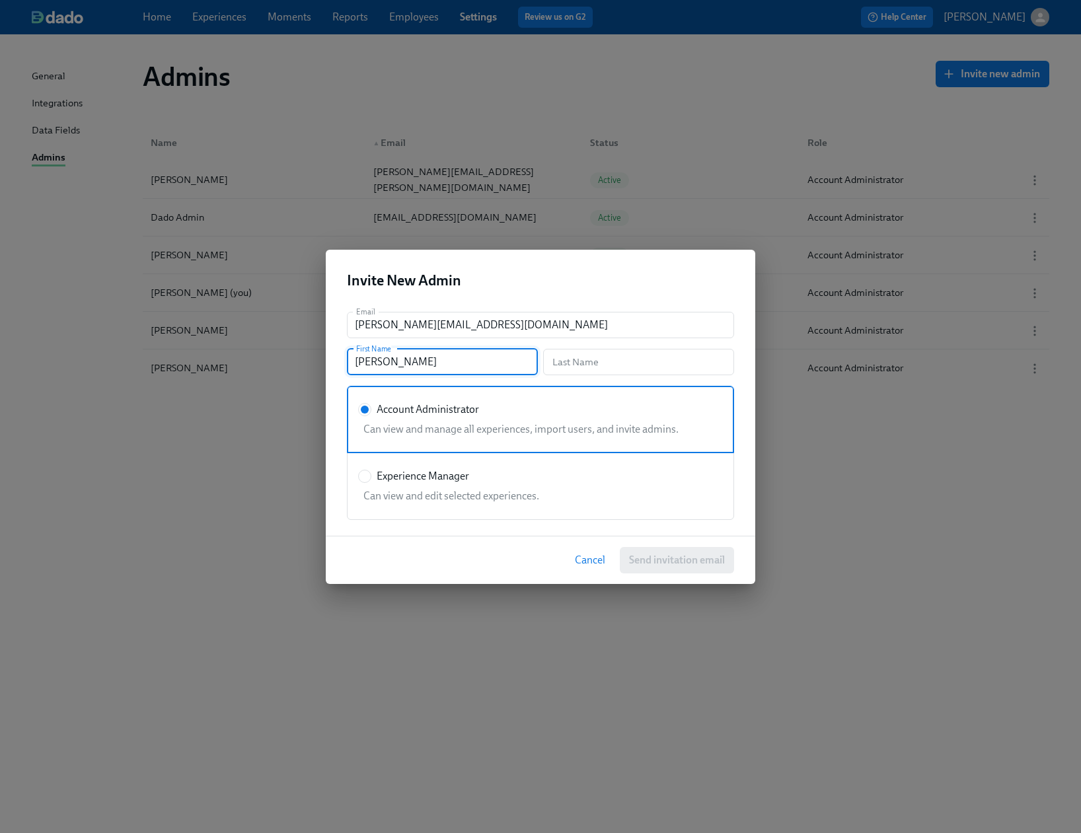
type input "[PERSON_NAME]"
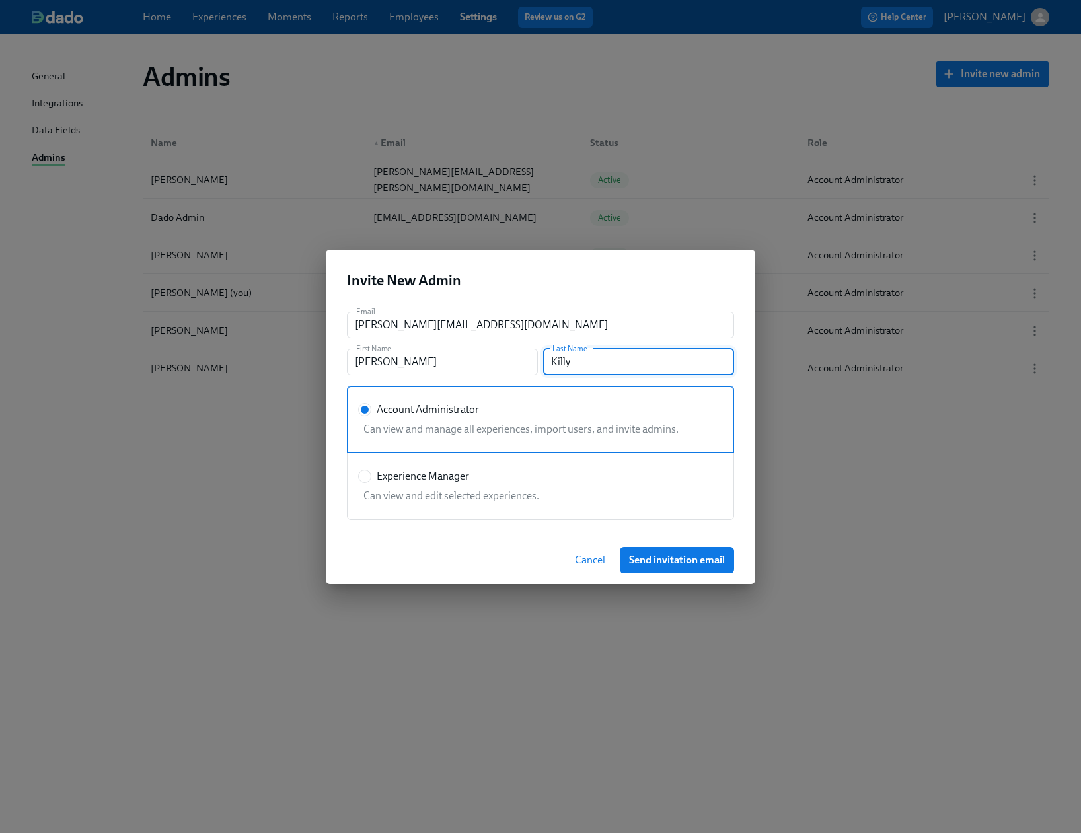
type input "Killy"
click at [416, 550] on div "Cancel Send invitation email" at bounding box center [540, 560] width 429 height 48
click at [661, 557] on span "Send invitation email" at bounding box center [677, 560] width 96 height 13
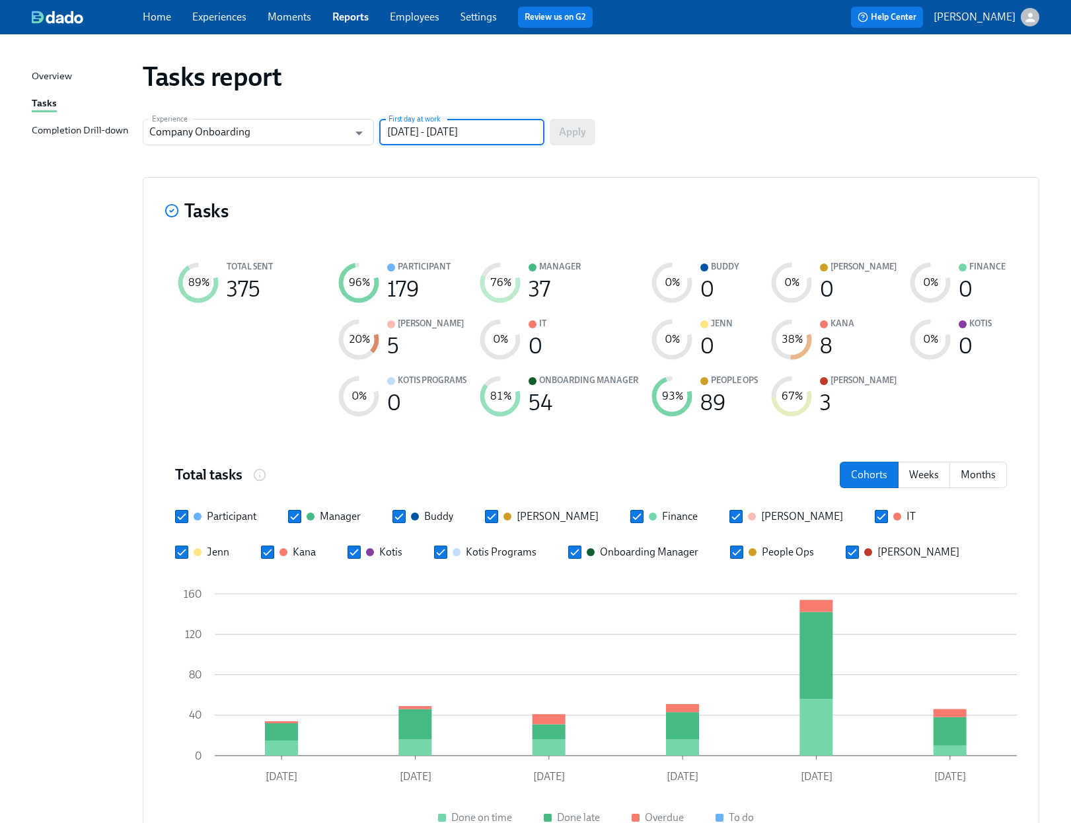
click at [503, 131] on input "[DATE] - [DATE]" at bounding box center [461, 132] width 165 height 26
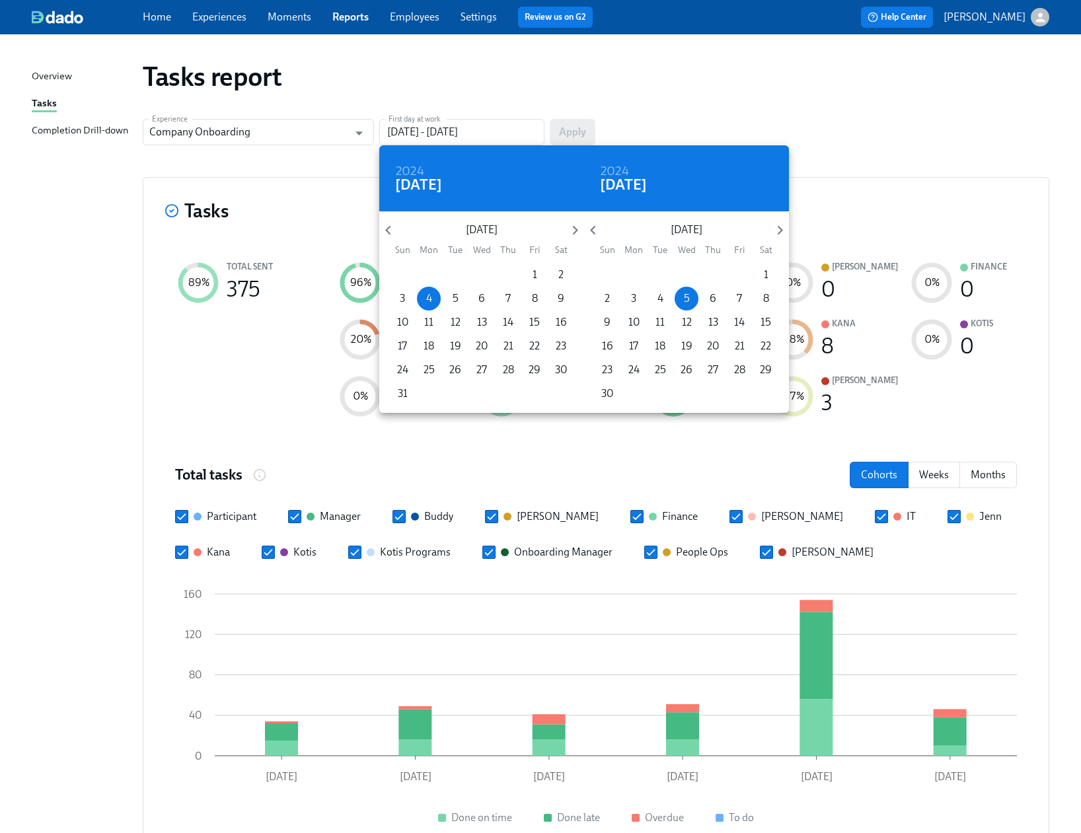
click at [262, 414] on div at bounding box center [540, 416] width 1081 height 833
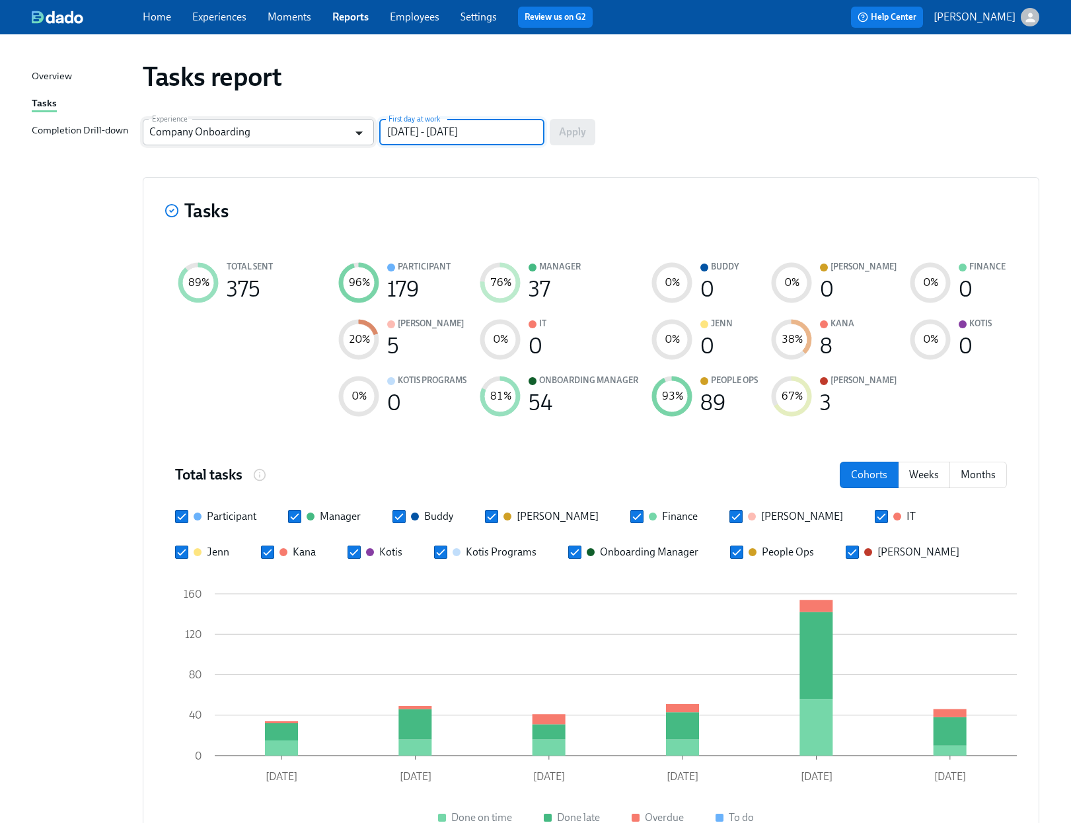
click at [357, 132] on icon "Open" at bounding box center [358, 133] width 7 height 4
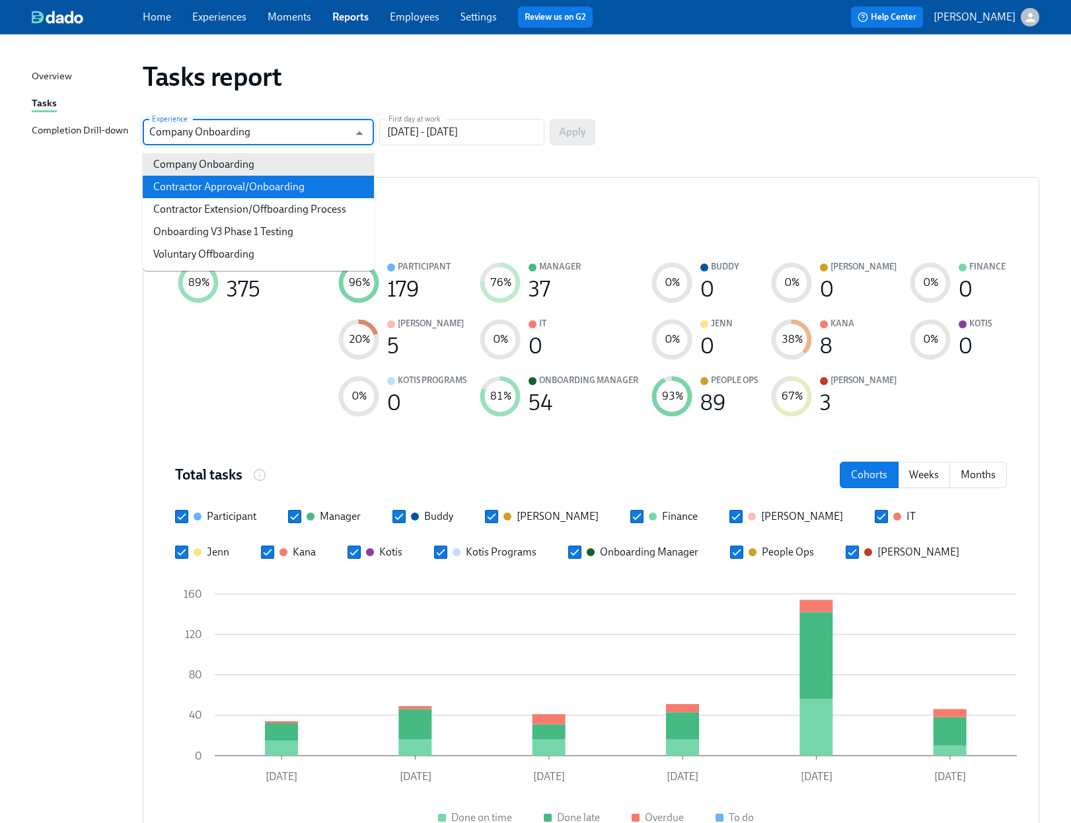
click at [890, 95] on div "Tasks report" at bounding box center [590, 76] width 917 height 53
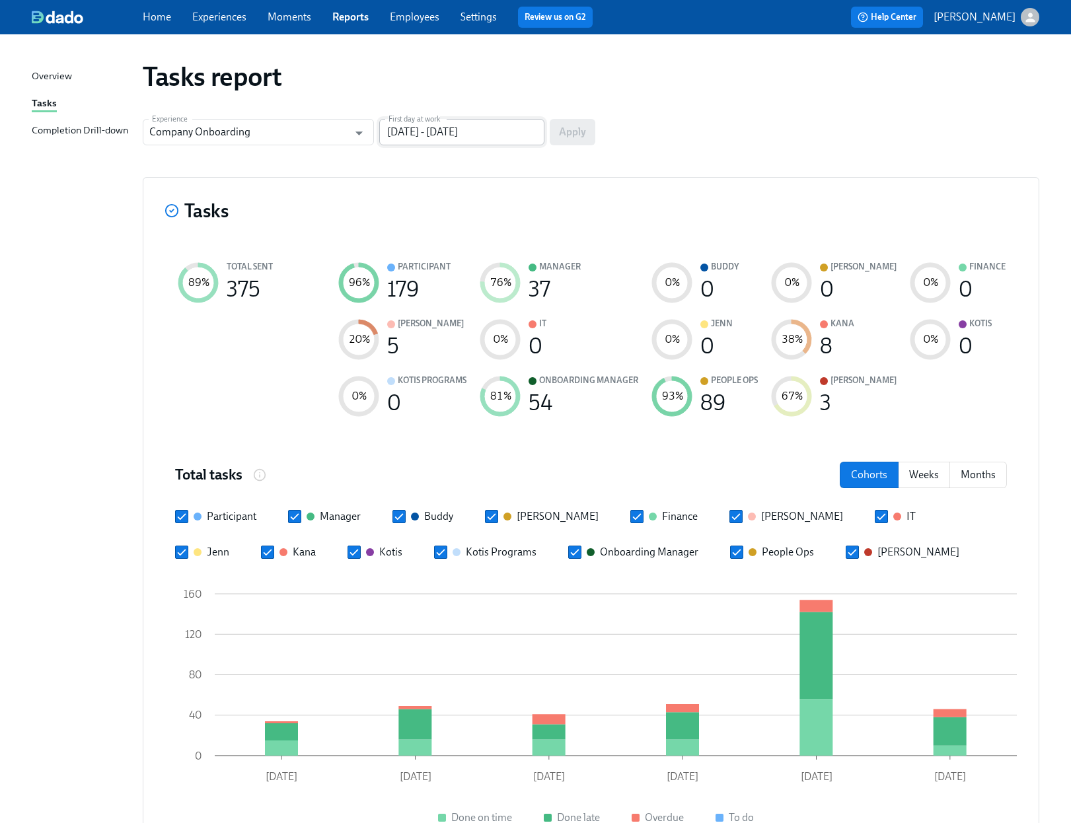
click at [440, 144] on input "[DATE] - [DATE]" at bounding box center [461, 132] width 165 height 26
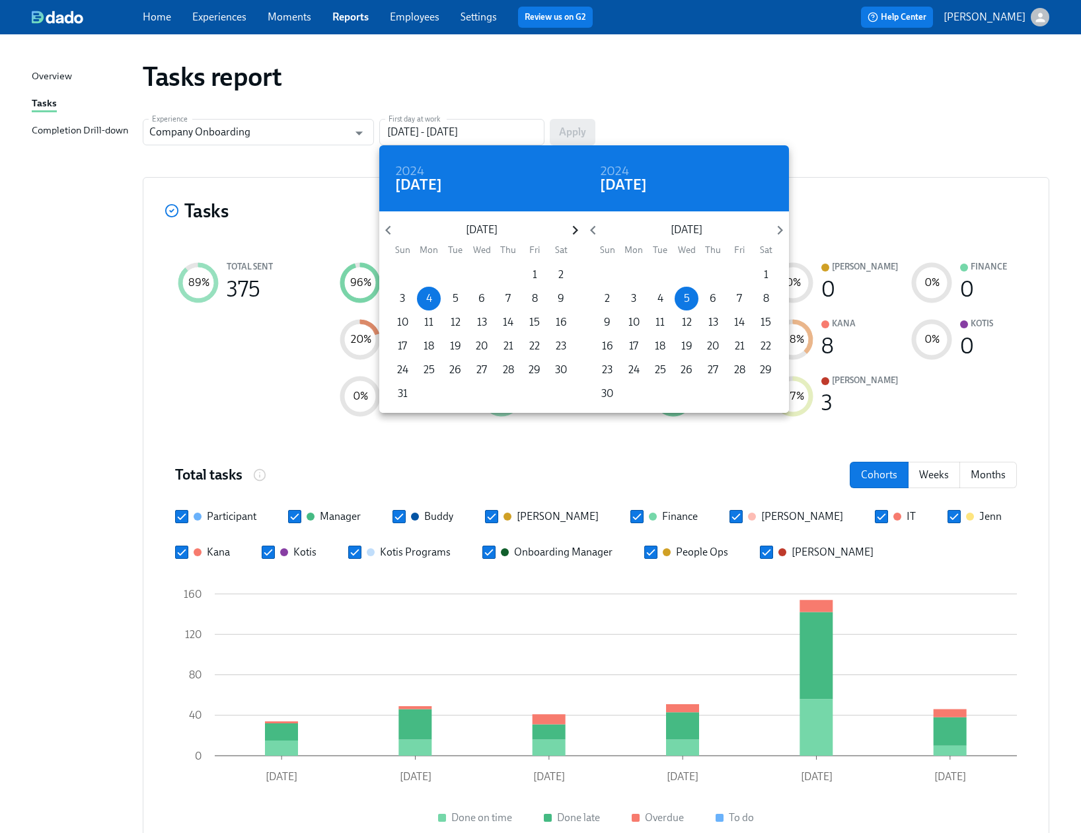
click at [577, 231] on icon "button" at bounding box center [575, 230] width 18 height 18
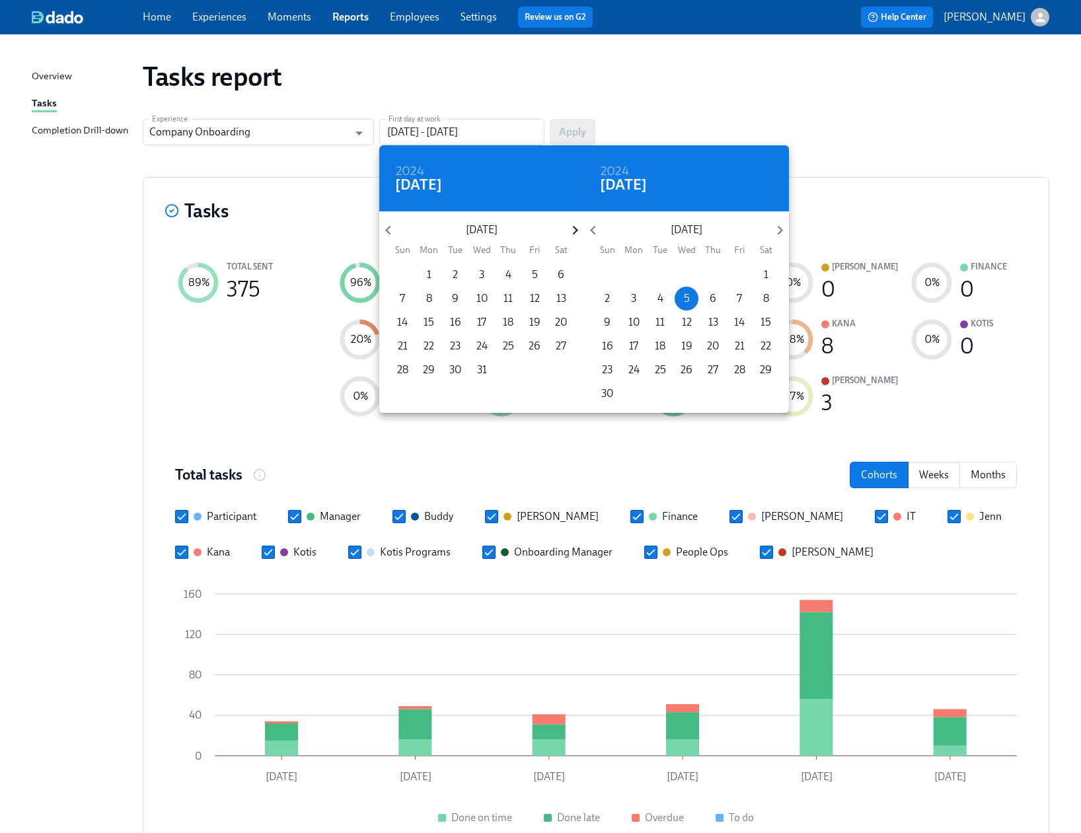
click at [577, 231] on icon "button" at bounding box center [575, 230] width 18 height 18
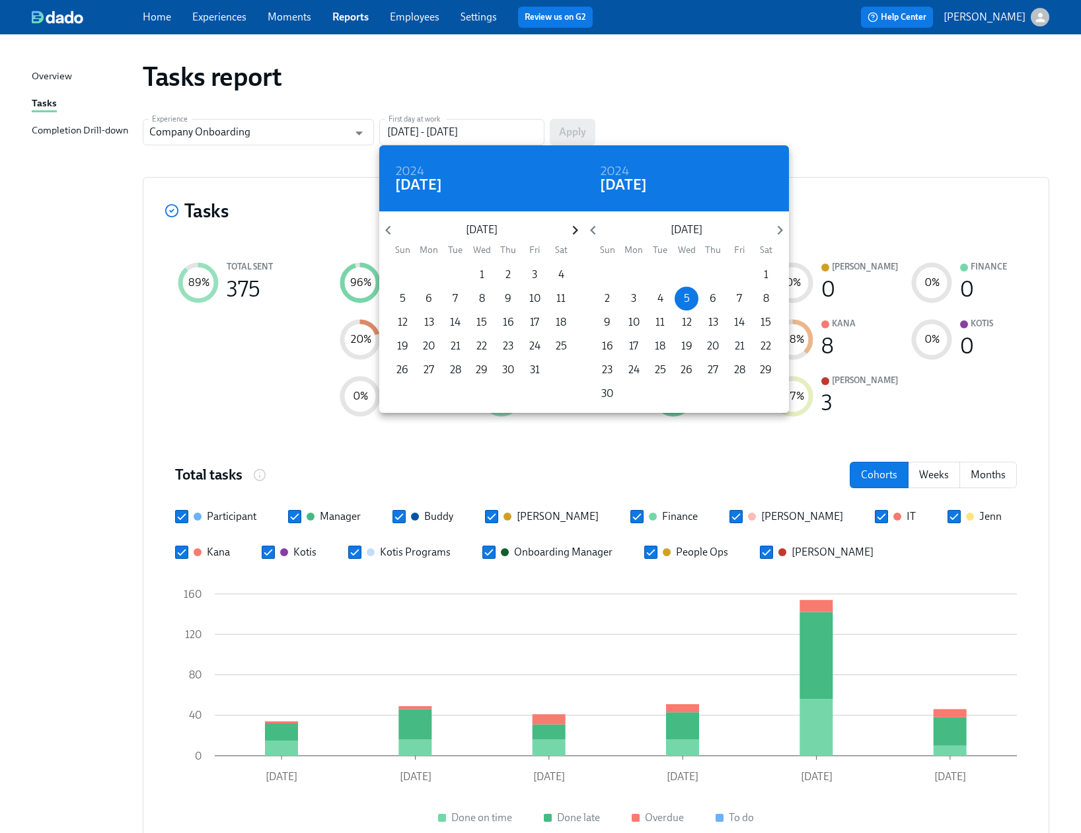
click at [577, 231] on icon "button" at bounding box center [575, 230] width 18 height 18
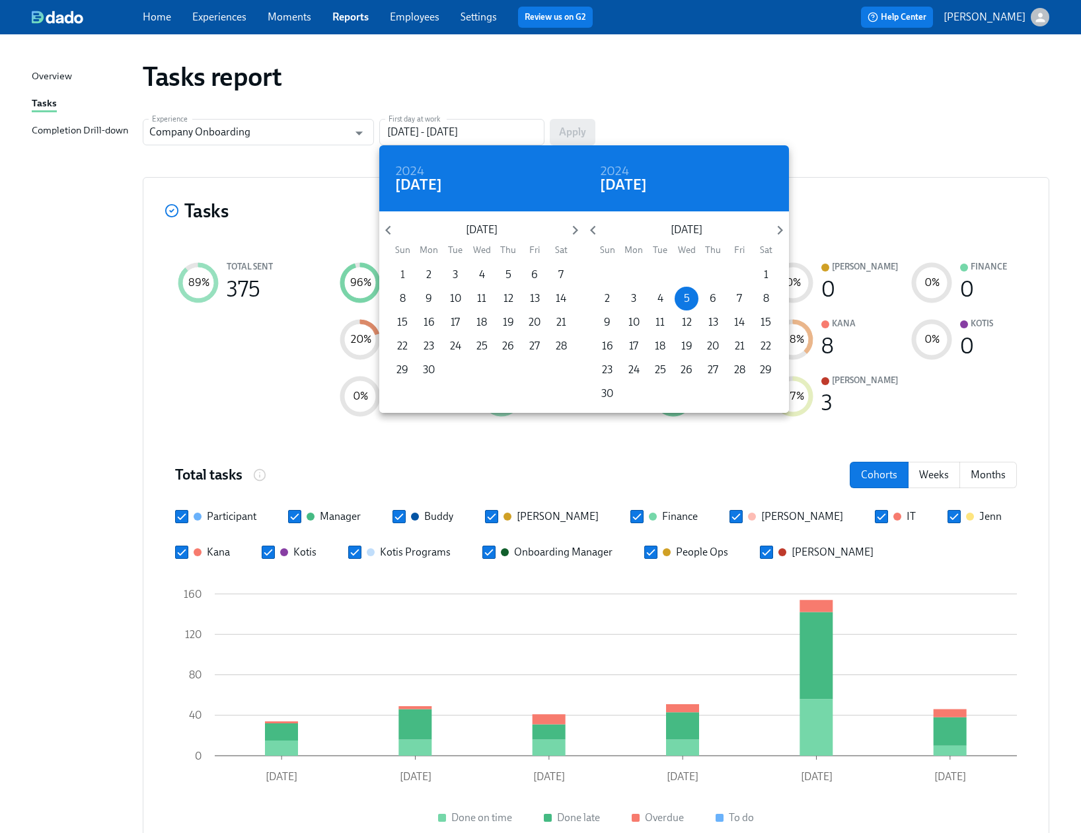
click at [400, 274] on p "1" at bounding box center [402, 275] width 5 height 15
click at [778, 232] on icon "button" at bounding box center [779, 230] width 5 height 9
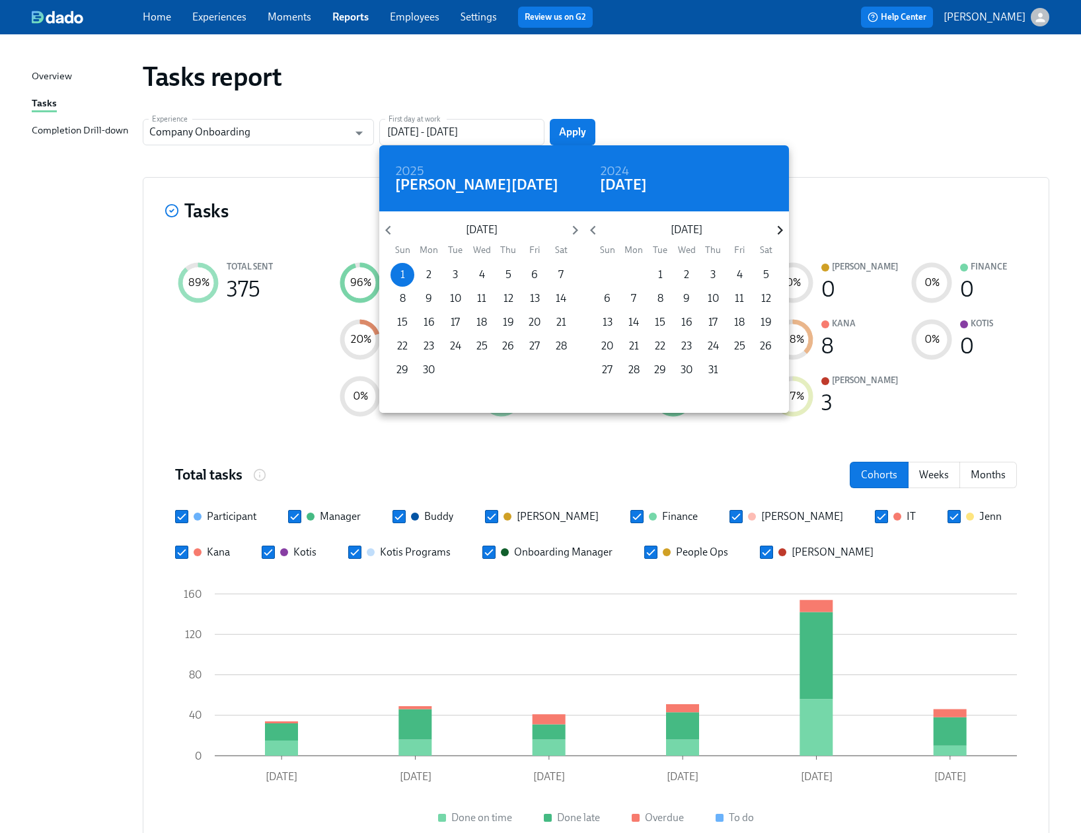
click at [778, 232] on icon "button" at bounding box center [779, 230] width 5 height 9
click at [773, 238] on icon "button" at bounding box center [780, 230] width 18 height 18
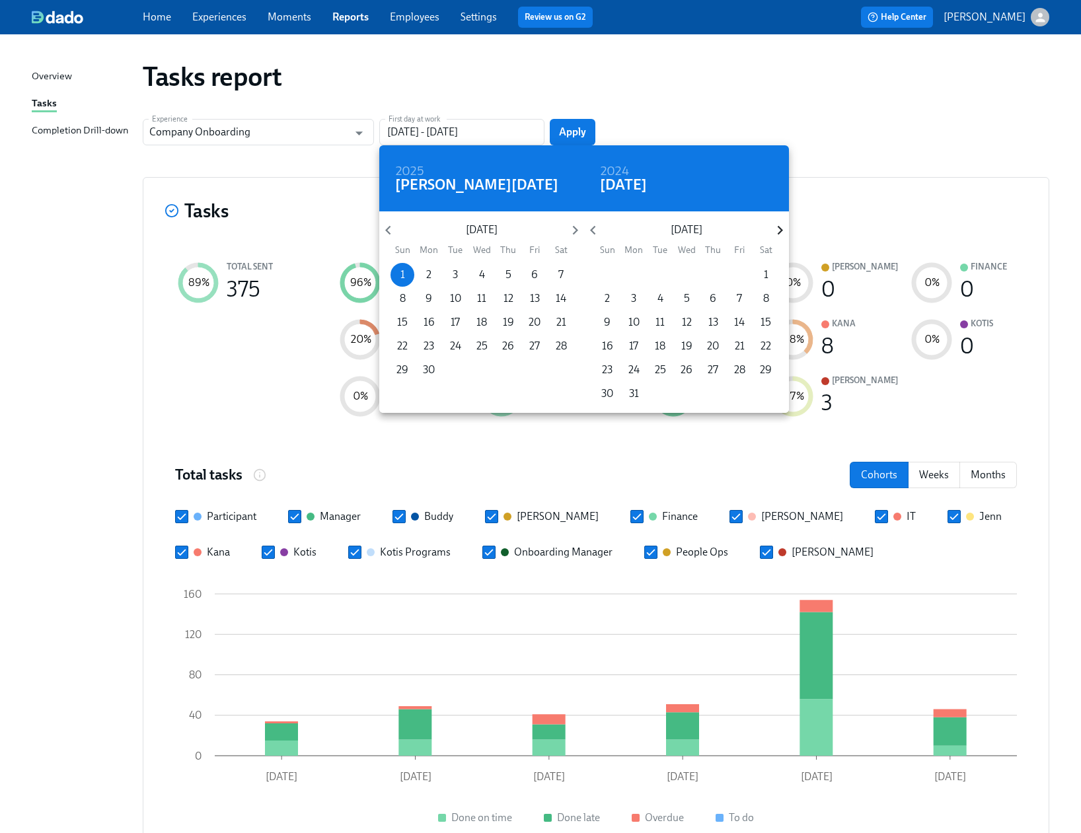
click at [773, 238] on icon "button" at bounding box center [780, 230] width 18 height 18
click at [783, 217] on div "April 2025 Sun Mon Tue Wed Thu Fri Sat 30 31 1 2 3 4 5 6 7 8 9 10 11 12 13 14 1…" at bounding box center [686, 311] width 205 height 201
click at [777, 231] on icon "button" at bounding box center [780, 230] width 18 height 18
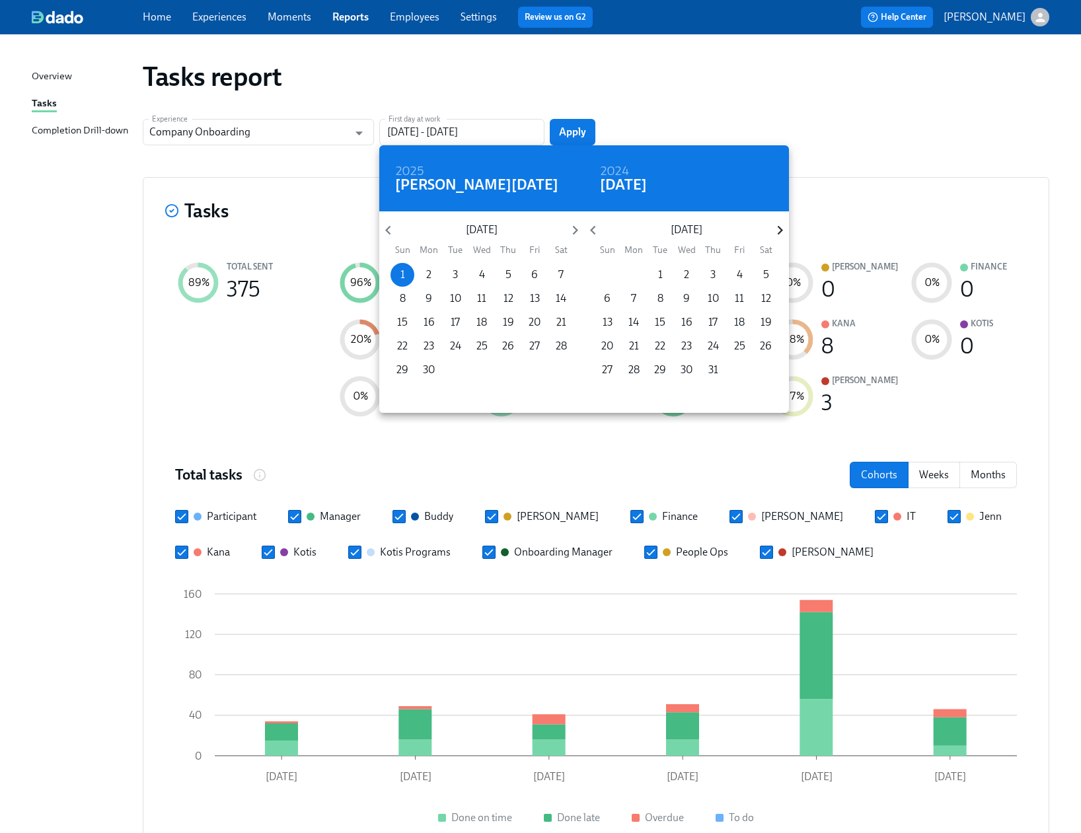
click at [777, 231] on icon "button" at bounding box center [780, 230] width 18 height 18
click at [600, 396] on span "31" at bounding box center [607, 393] width 24 height 15
type input "06/01/2025 - 08/31/2025"
click at [947, 100] on div at bounding box center [540, 416] width 1081 height 833
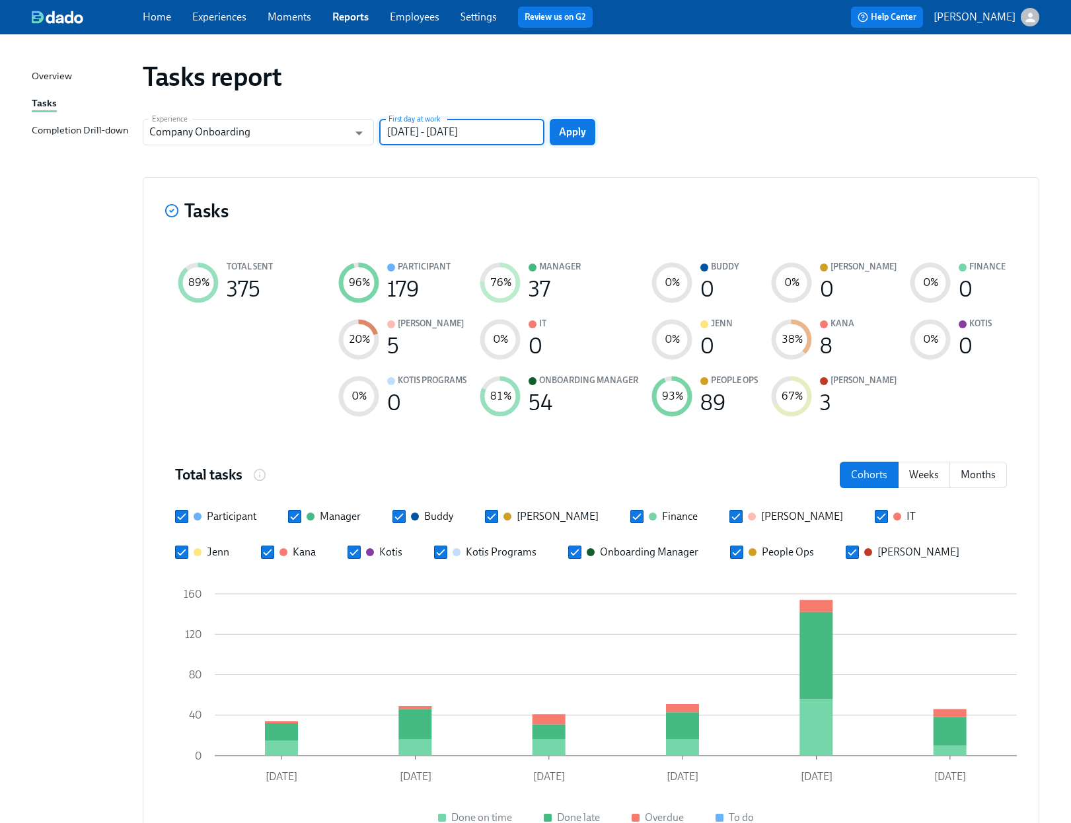
click at [560, 133] on span "Apply" at bounding box center [572, 131] width 27 height 13
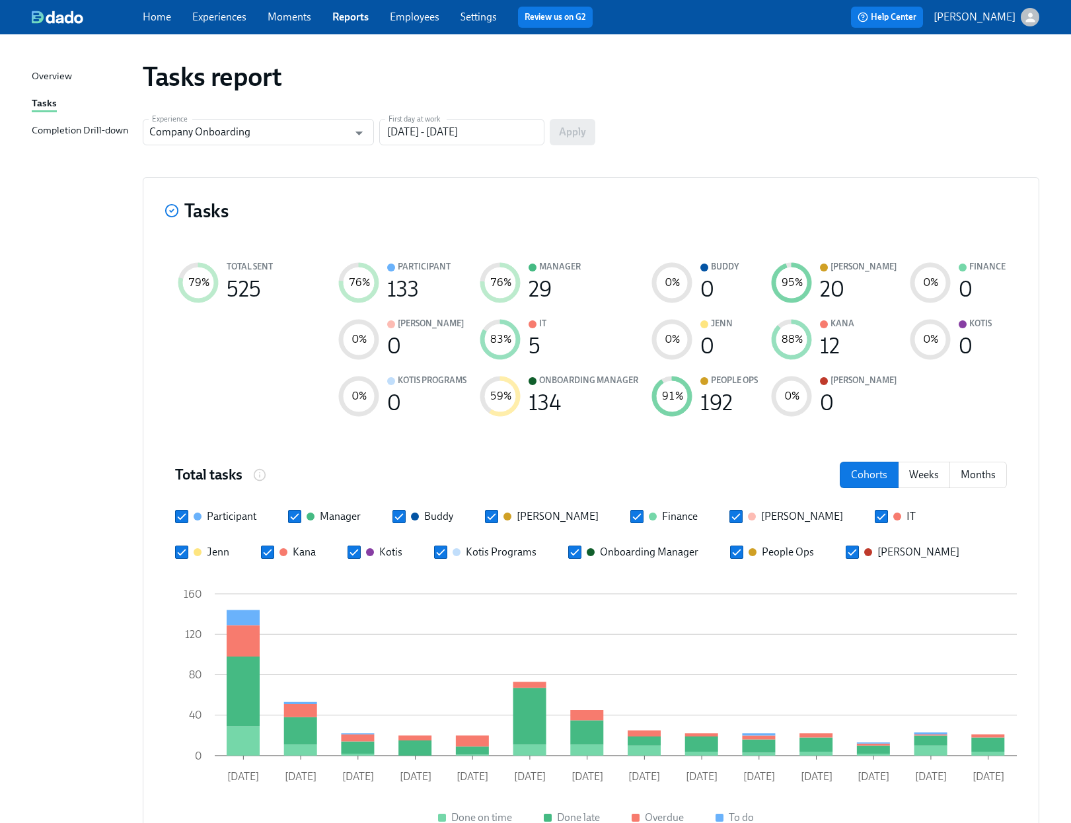
click at [87, 126] on div "Completion Drill-down" at bounding box center [80, 131] width 96 height 17
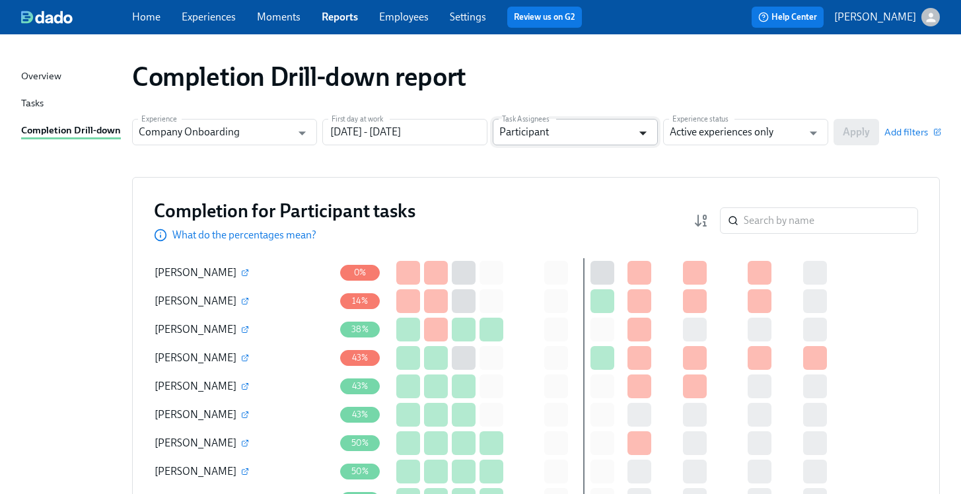
click at [641, 129] on icon "Open" at bounding box center [643, 133] width 18 height 18
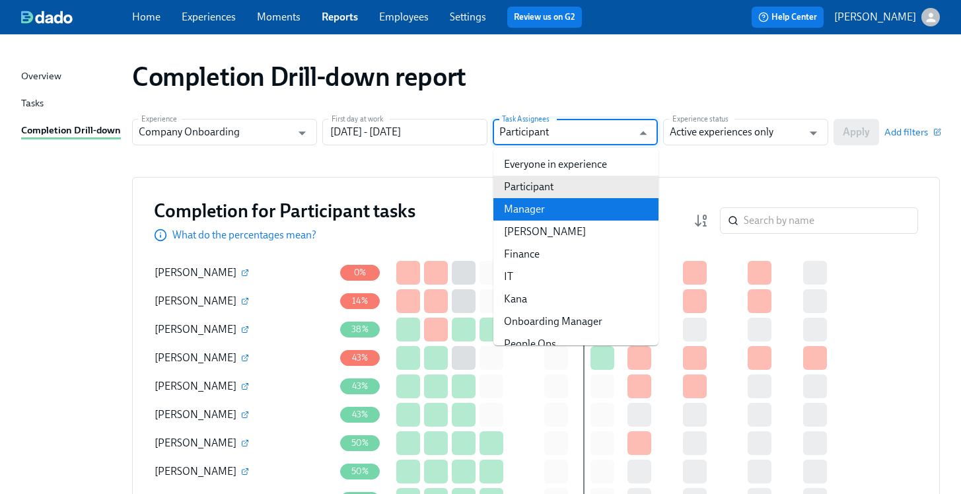
click at [588, 213] on li "Manager" at bounding box center [575, 209] width 165 height 22
type input "Manager"
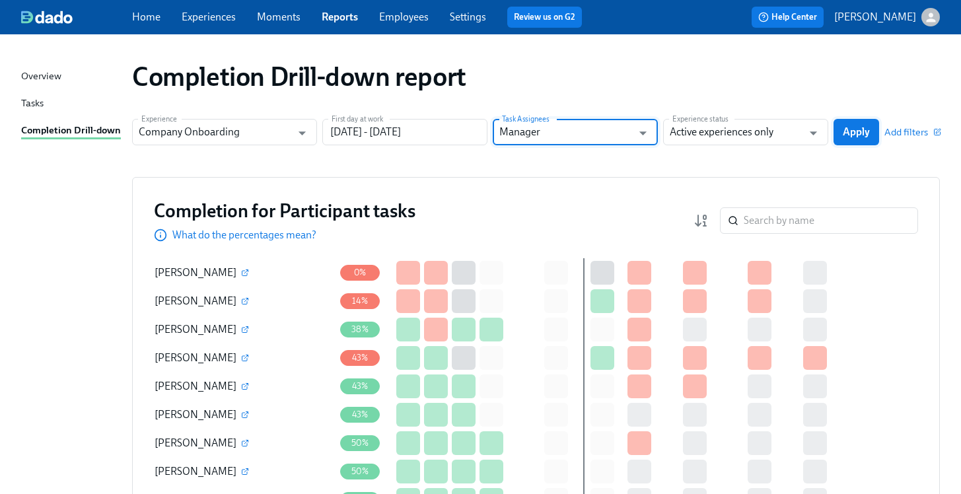
click at [845, 133] on span "Apply" at bounding box center [856, 131] width 27 height 13
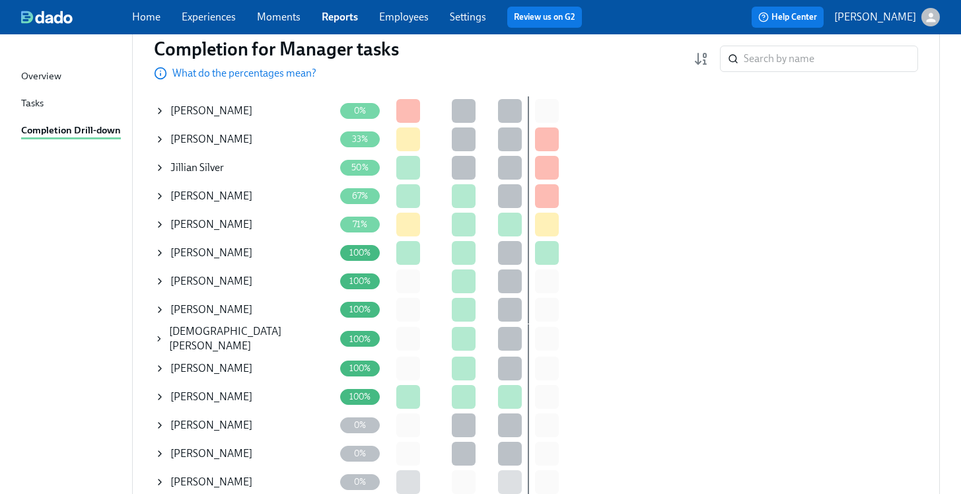
scroll to position [172, 0]
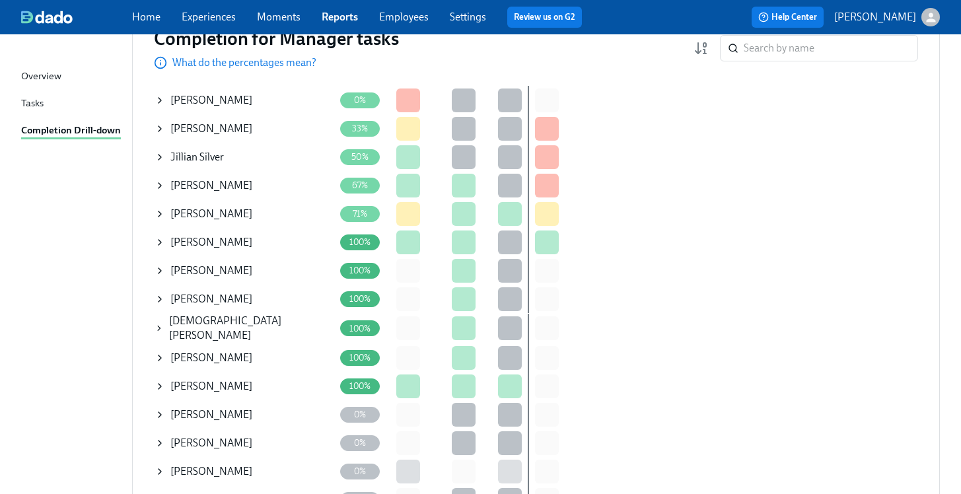
drag, startPoint x: 681, startPoint y: 198, endPoint x: 480, endPoint y: 132, distance: 212.0
click at [681, 196] on div "Completion for all tasks table Mesbah Abdulrahem 0% Bernie Zang 33% Jillian Sil…" at bounding box center [536, 300] width 764 height 428
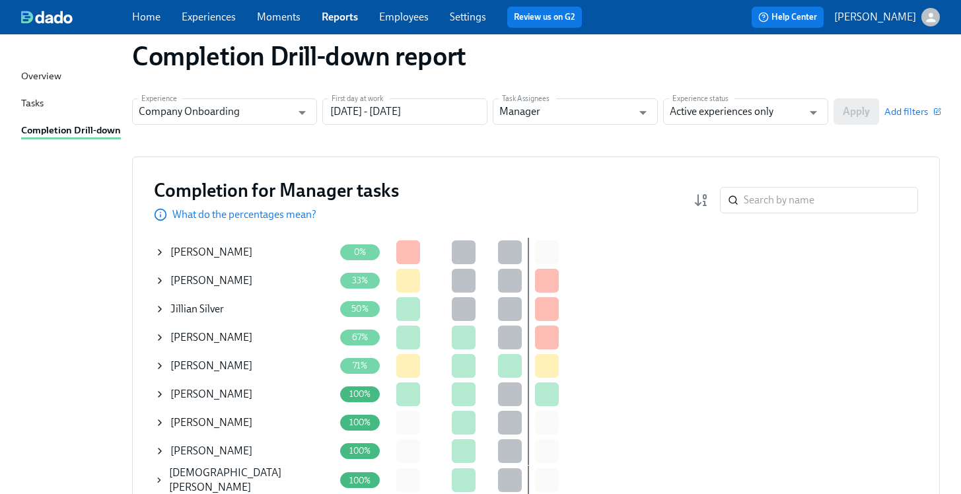
scroll to position [0, 0]
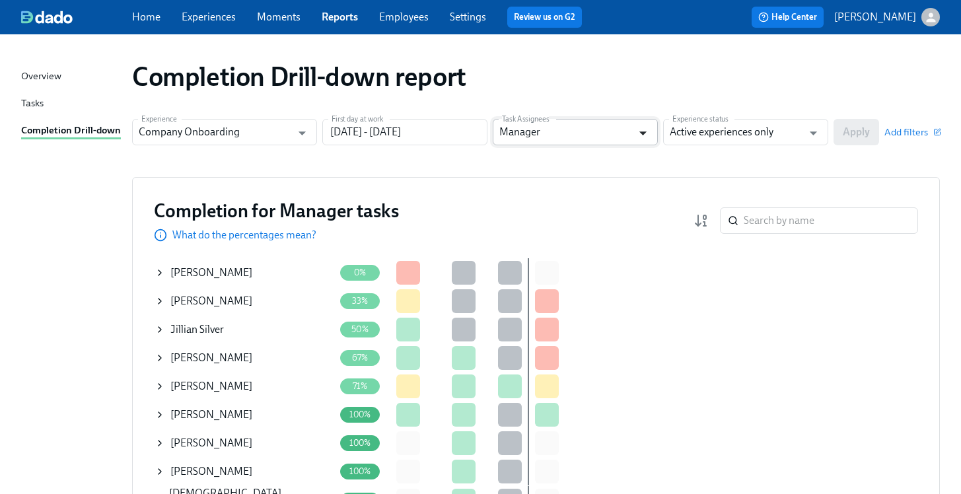
click at [639, 132] on icon "Open" at bounding box center [643, 133] width 18 height 18
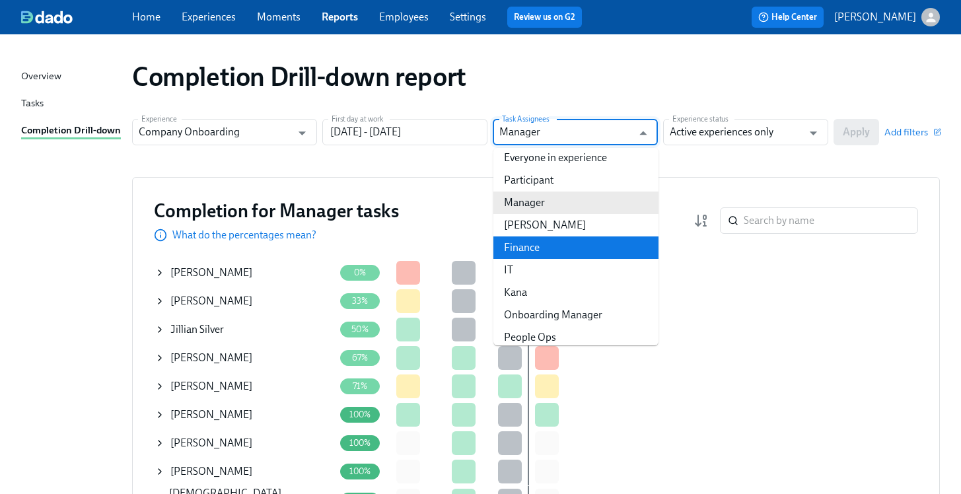
scroll to position [15, 0]
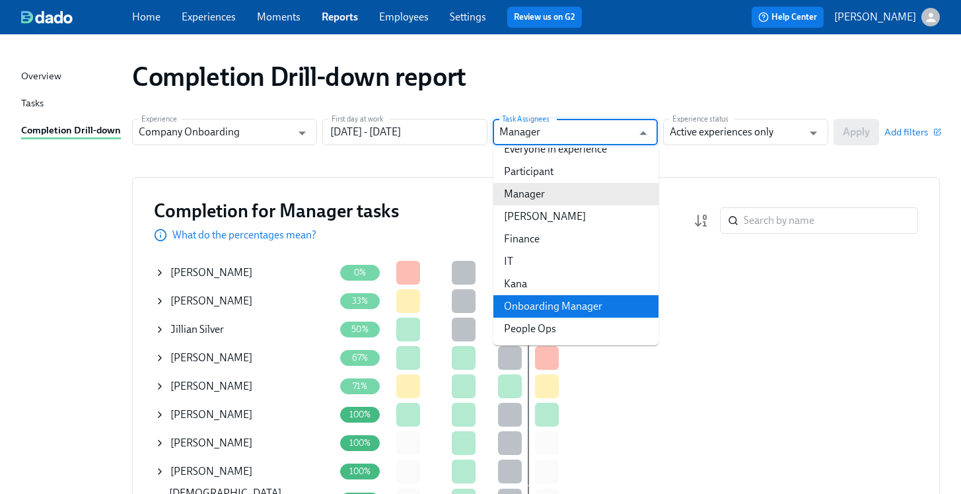
click at [573, 307] on li "Onboarding Manager" at bounding box center [575, 306] width 165 height 22
type input "Onboarding Manager"
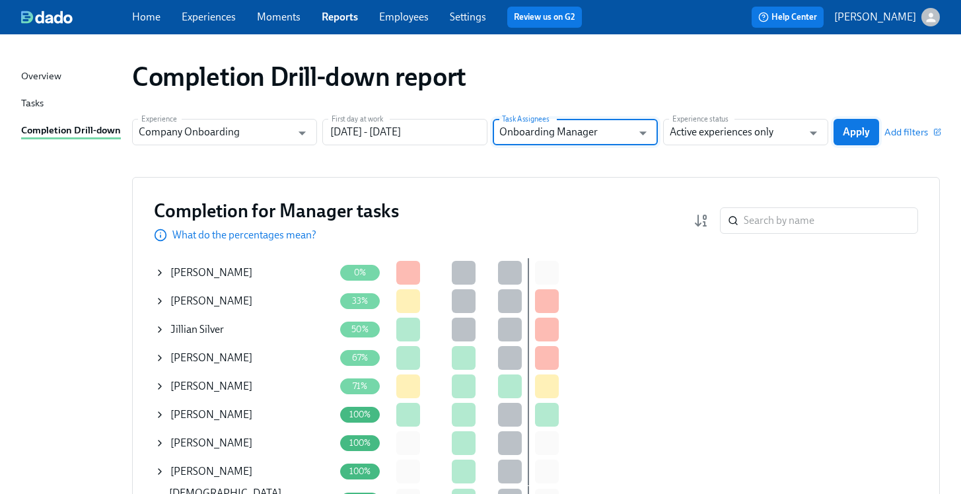
click at [867, 133] on span "Apply" at bounding box center [856, 131] width 27 height 13
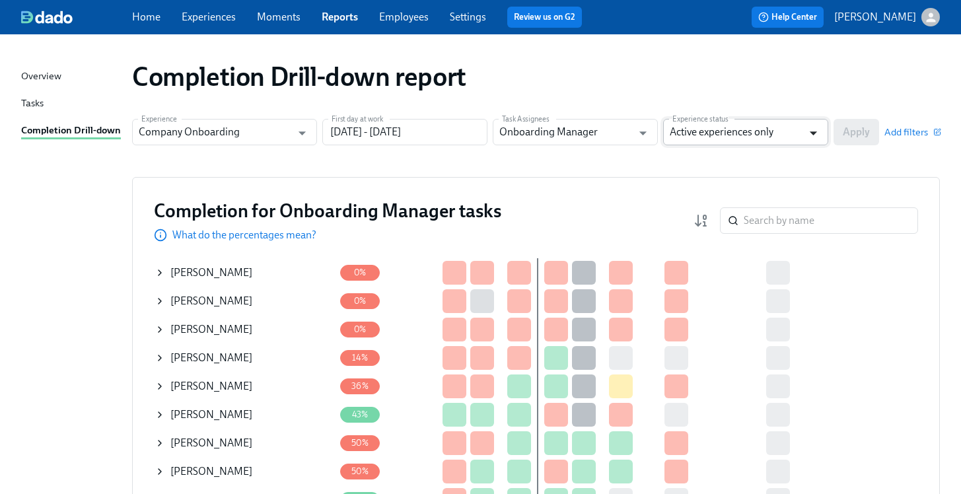
click at [818, 130] on icon "Open" at bounding box center [814, 133] width 18 height 18
click at [777, 91] on div "Completion Drill-down report" at bounding box center [536, 77] width 808 height 32
click at [303, 138] on icon "Open" at bounding box center [302, 133] width 18 height 18
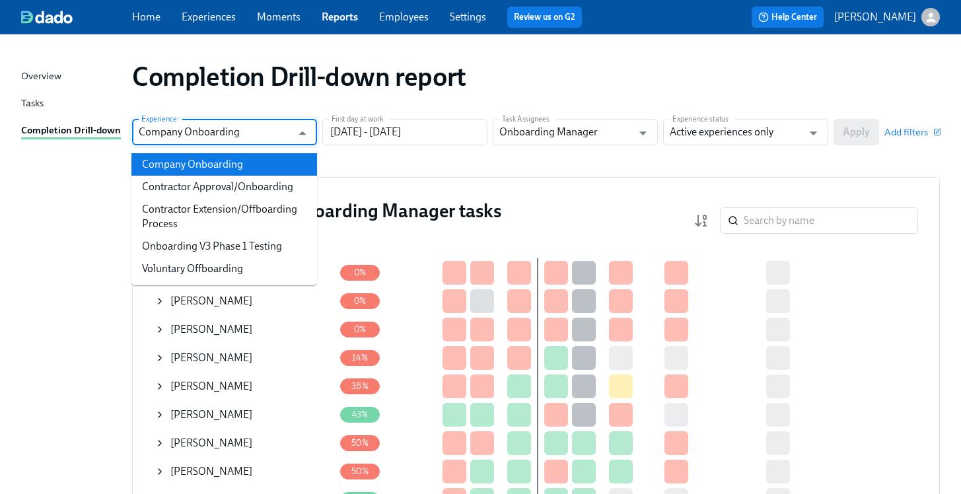
click at [52, 97] on link "Tasks" at bounding box center [71, 104] width 100 height 17
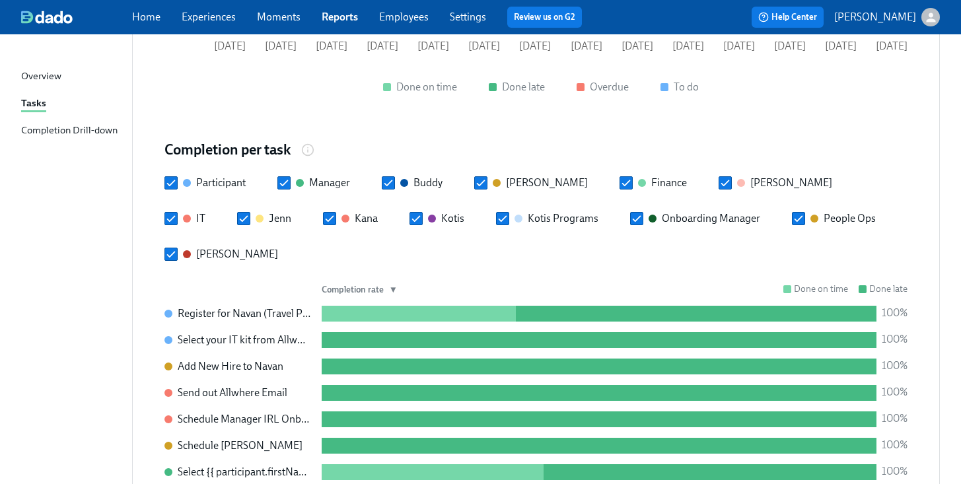
scroll to position [823, 0]
click at [285, 177] on input "Manager" at bounding box center [284, 183] width 12 height 12
checkbox input "false"
click at [389, 177] on input "Buddy" at bounding box center [388, 183] width 12 height 12
checkbox input "false"
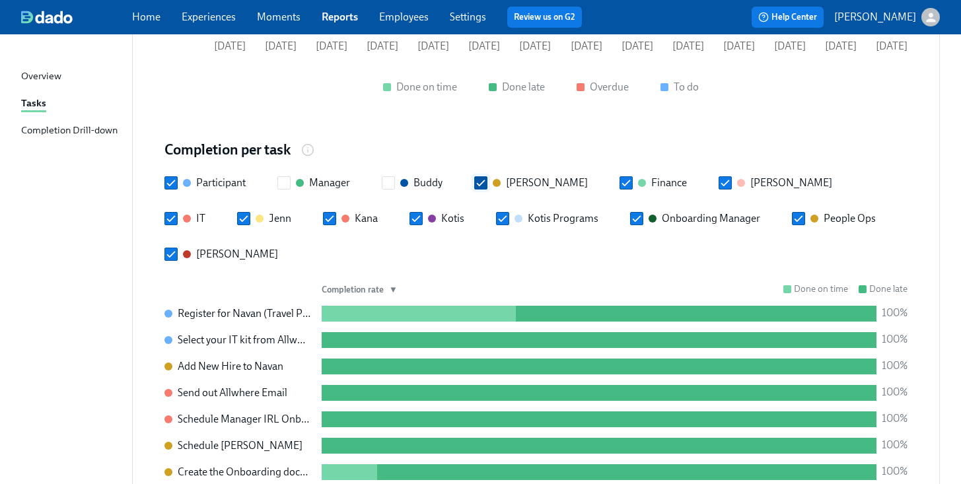
click at [478, 177] on input "Erika" at bounding box center [481, 183] width 12 height 12
checkbox input "false"
click at [620, 177] on input "Finance" at bounding box center [626, 183] width 12 height 12
checkbox input "false"
click at [719, 177] on input "Gregg" at bounding box center [725, 183] width 12 height 12
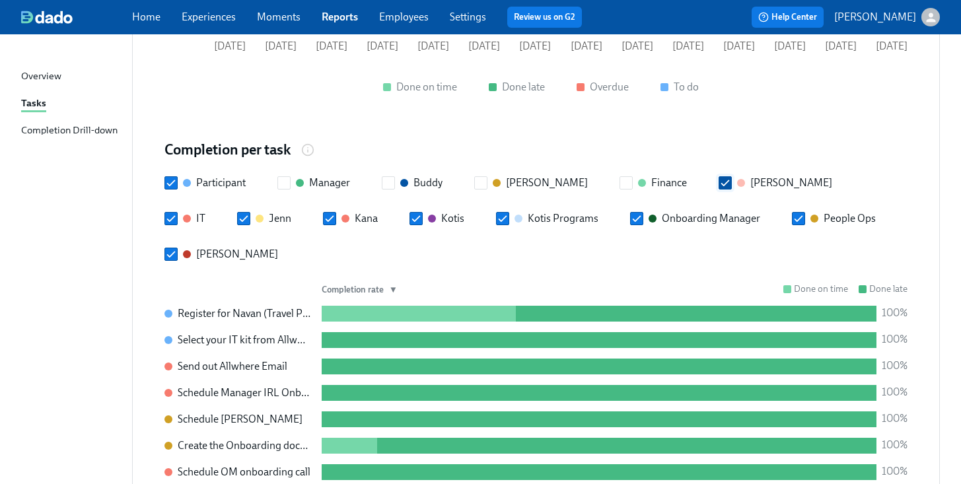
checkbox input "false"
click at [283, 177] on input "Manager" at bounding box center [284, 183] width 12 height 12
checkbox input "true"
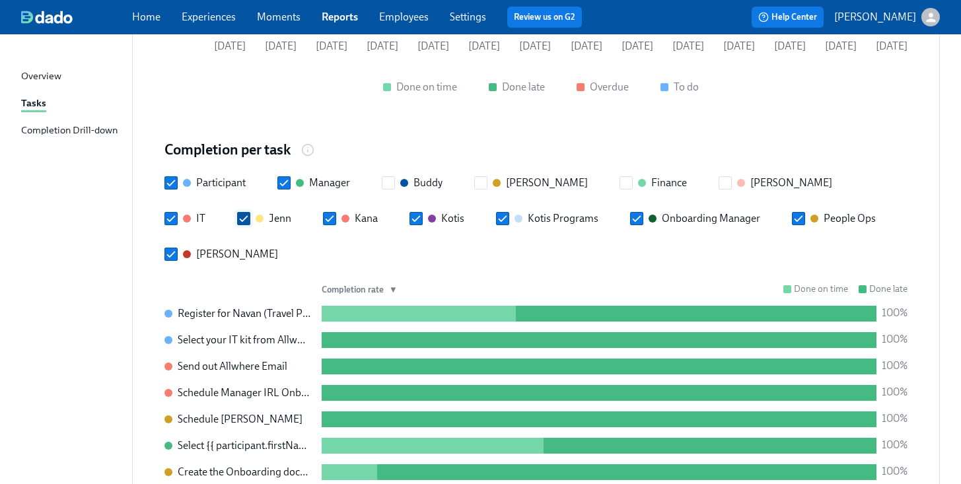
click at [291, 211] on label "Jenn" at bounding box center [264, 218] width 54 height 15
click at [250, 213] on input "Jenn" at bounding box center [244, 219] width 12 height 12
checkbox input "false"
click at [177, 248] on input "Urjit" at bounding box center [171, 254] width 12 height 12
checkbox input "false"
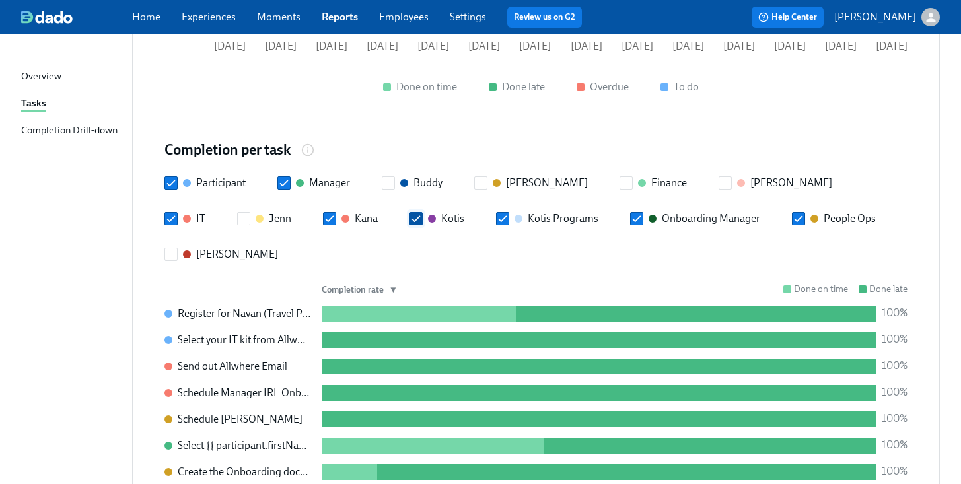
click at [410, 213] on input "Kotis" at bounding box center [416, 219] width 12 height 12
checkbox input "false"
click at [496, 211] on label "Kotis Programs" at bounding box center [547, 218] width 102 height 15
click at [497, 213] on input "Kotis Programs" at bounding box center [503, 219] width 12 height 12
checkbox input "false"
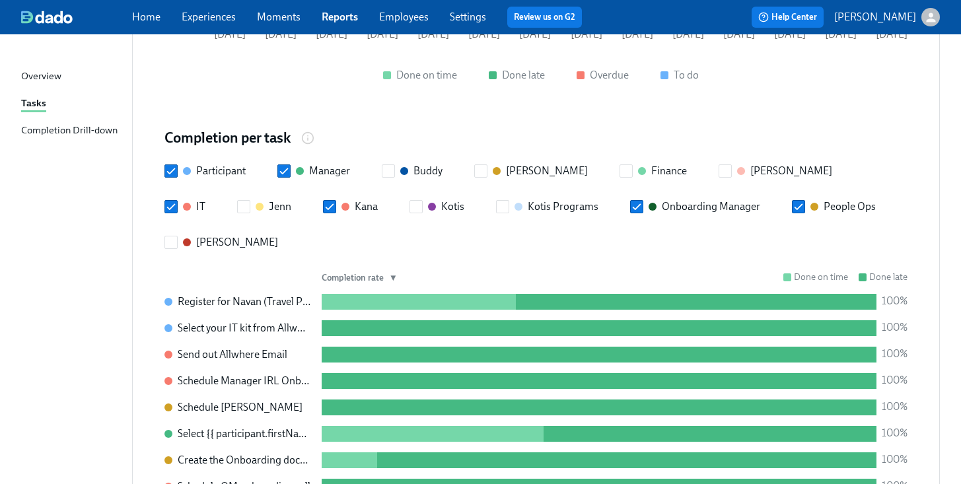
scroll to position [838, 0]
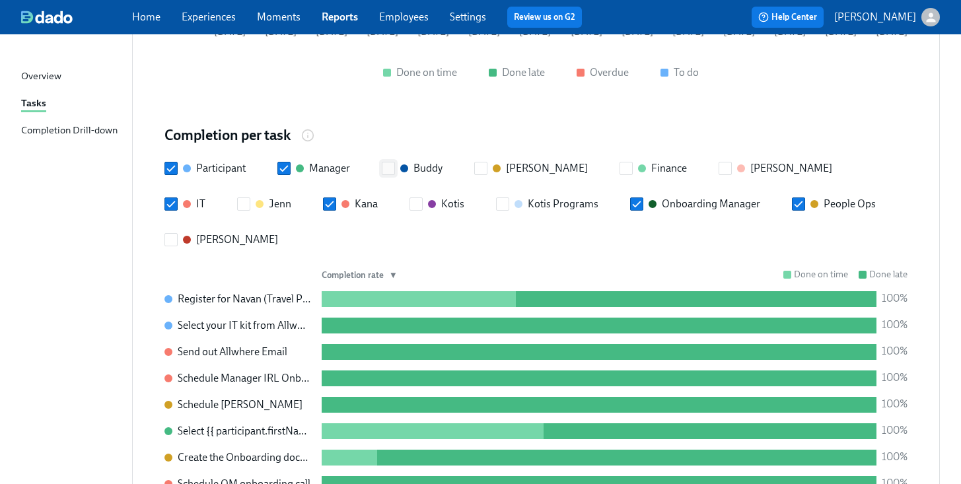
click at [390, 162] on input "Buddy" at bounding box center [388, 168] width 12 height 12
checkbox input "true"
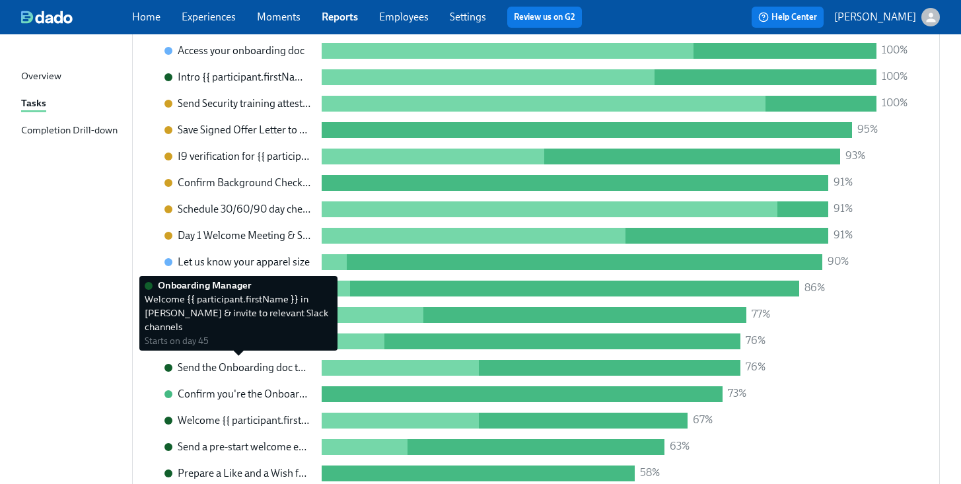
scroll to position [1542, 0]
